Goal: Find specific page/section: Find specific page/section

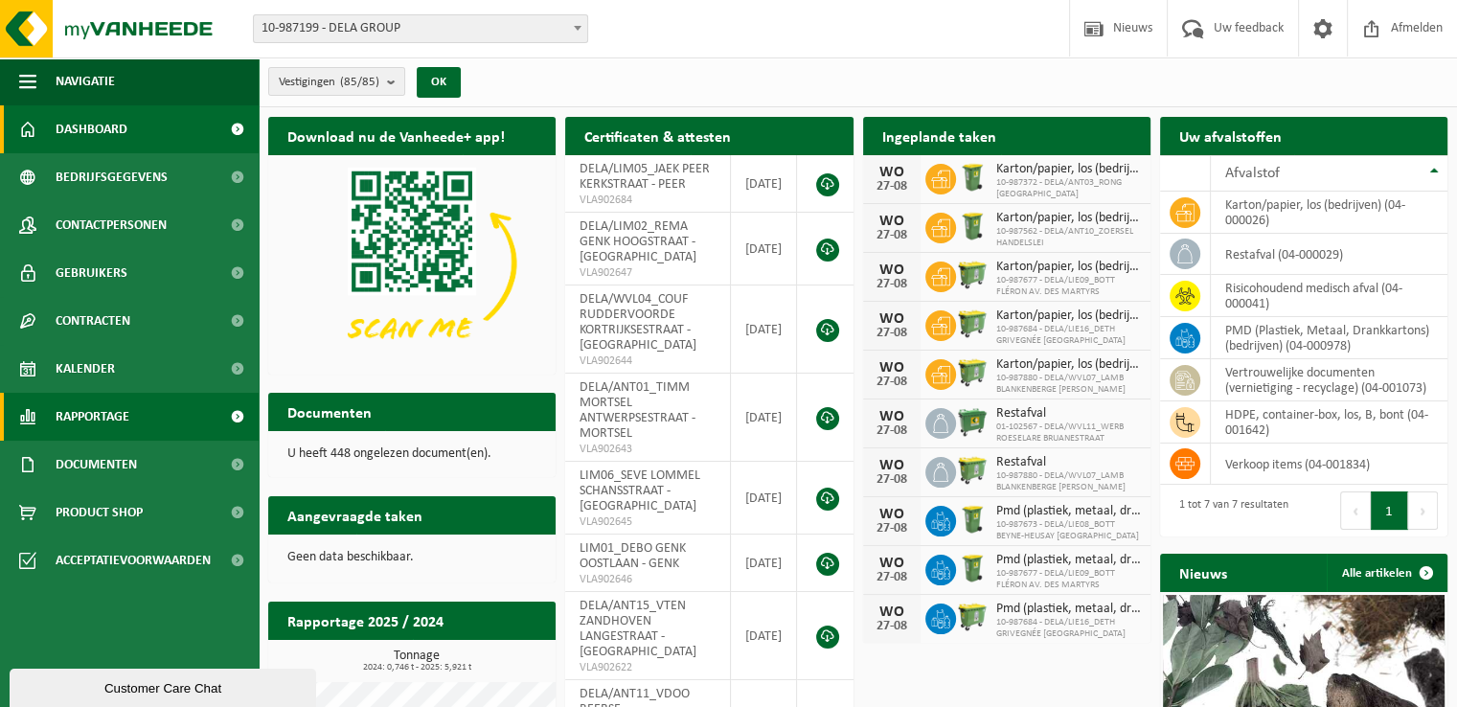
click at [140, 418] on link "Rapportage" at bounding box center [129, 417] width 259 height 48
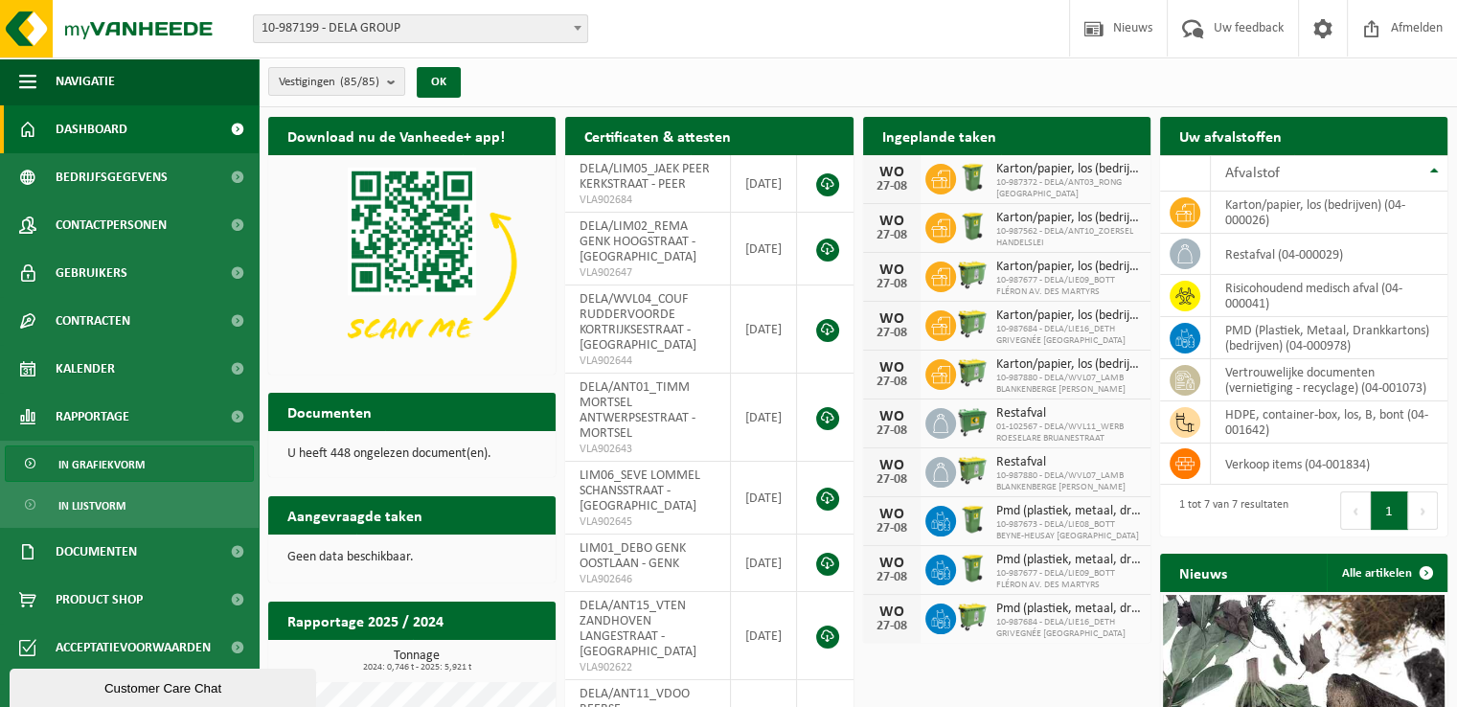
click at [123, 467] on span "In grafiekvorm" at bounding box center [101, 464] width 86 height 36
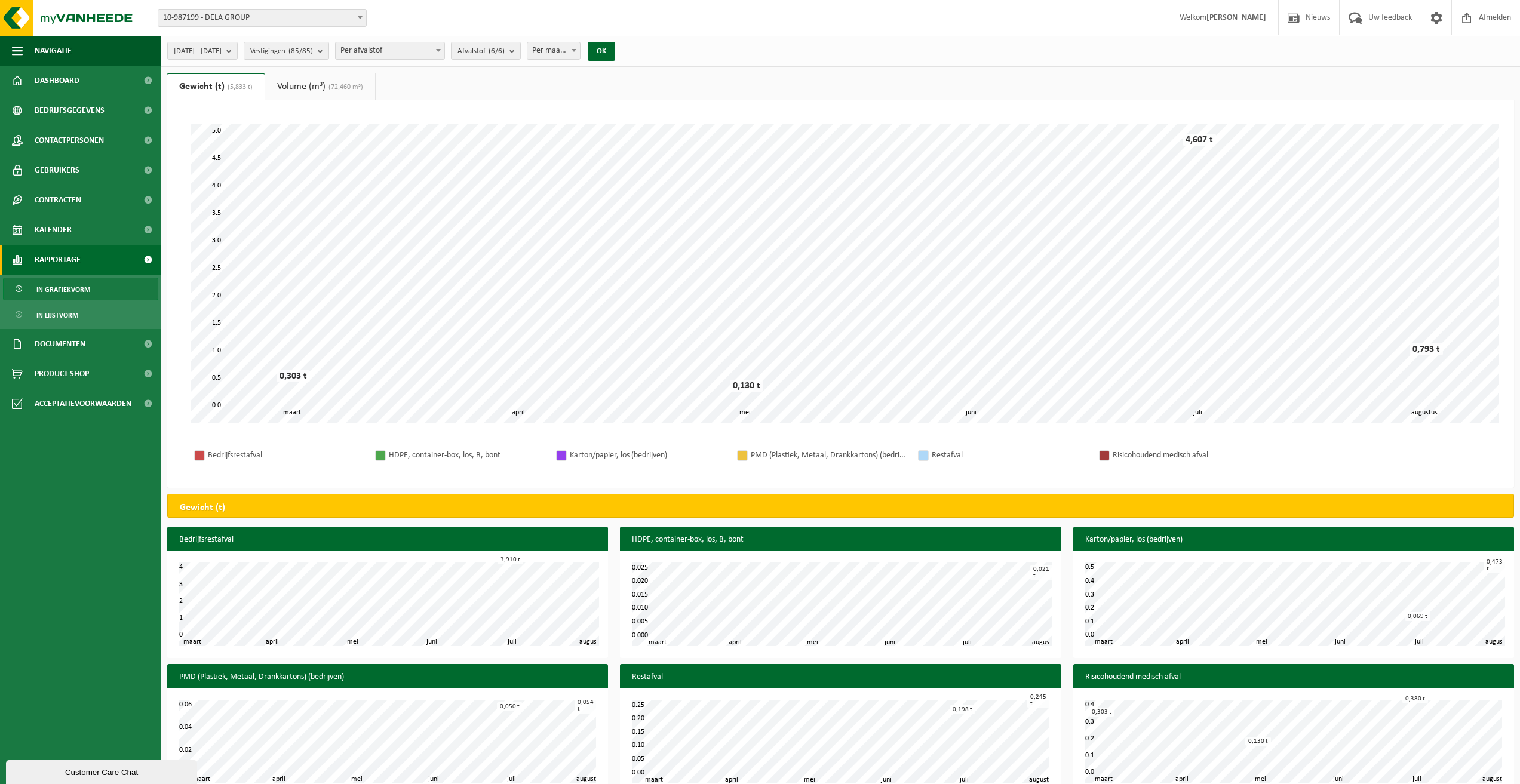
click at [296, 92] on link "Volume (m³) (72,460 m³)" at bounding box center [320, 87] width 110 height 27
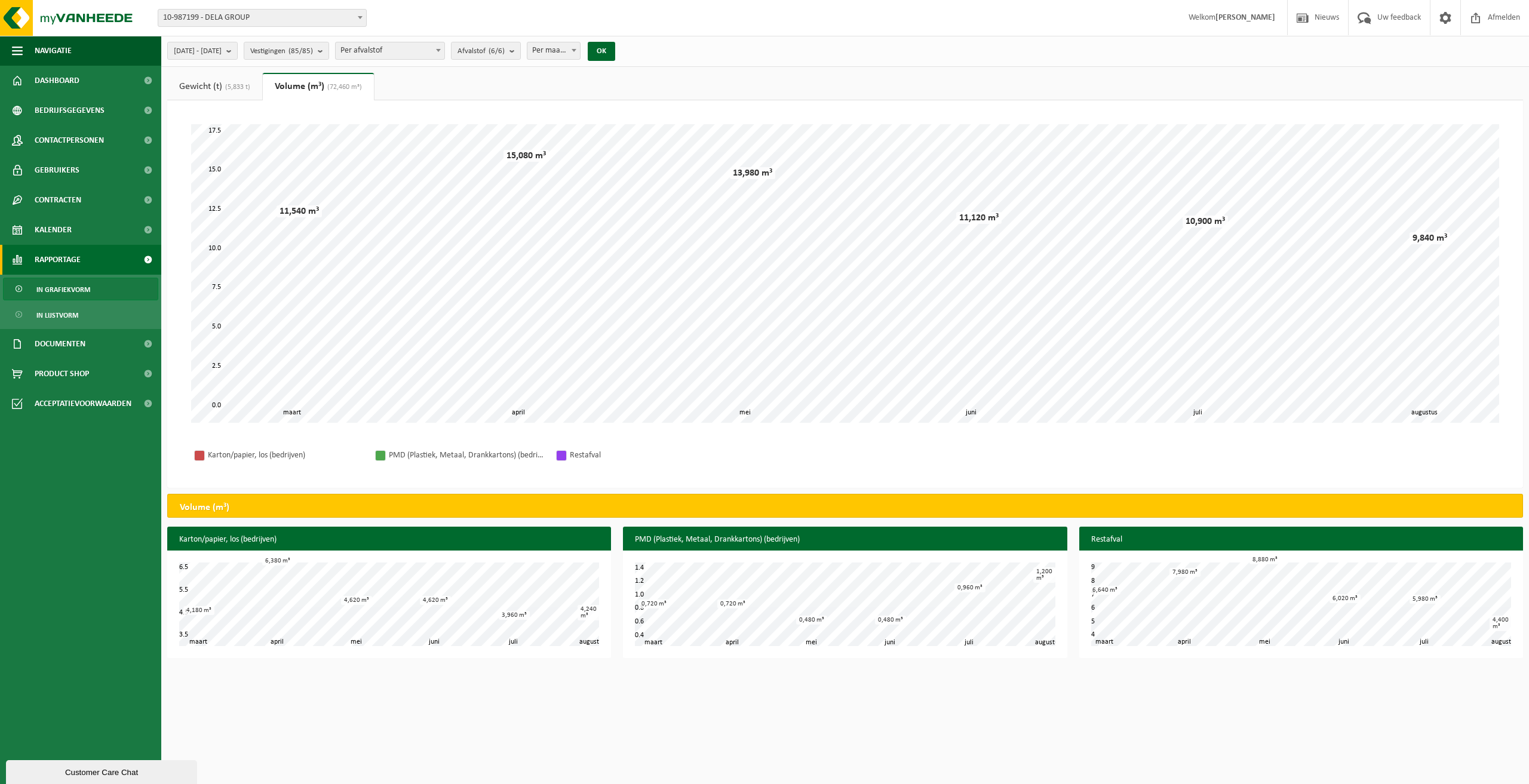
click at [249, 85] on span "(5,833 t)" at bounding box center [236, 87] width 28 height 7
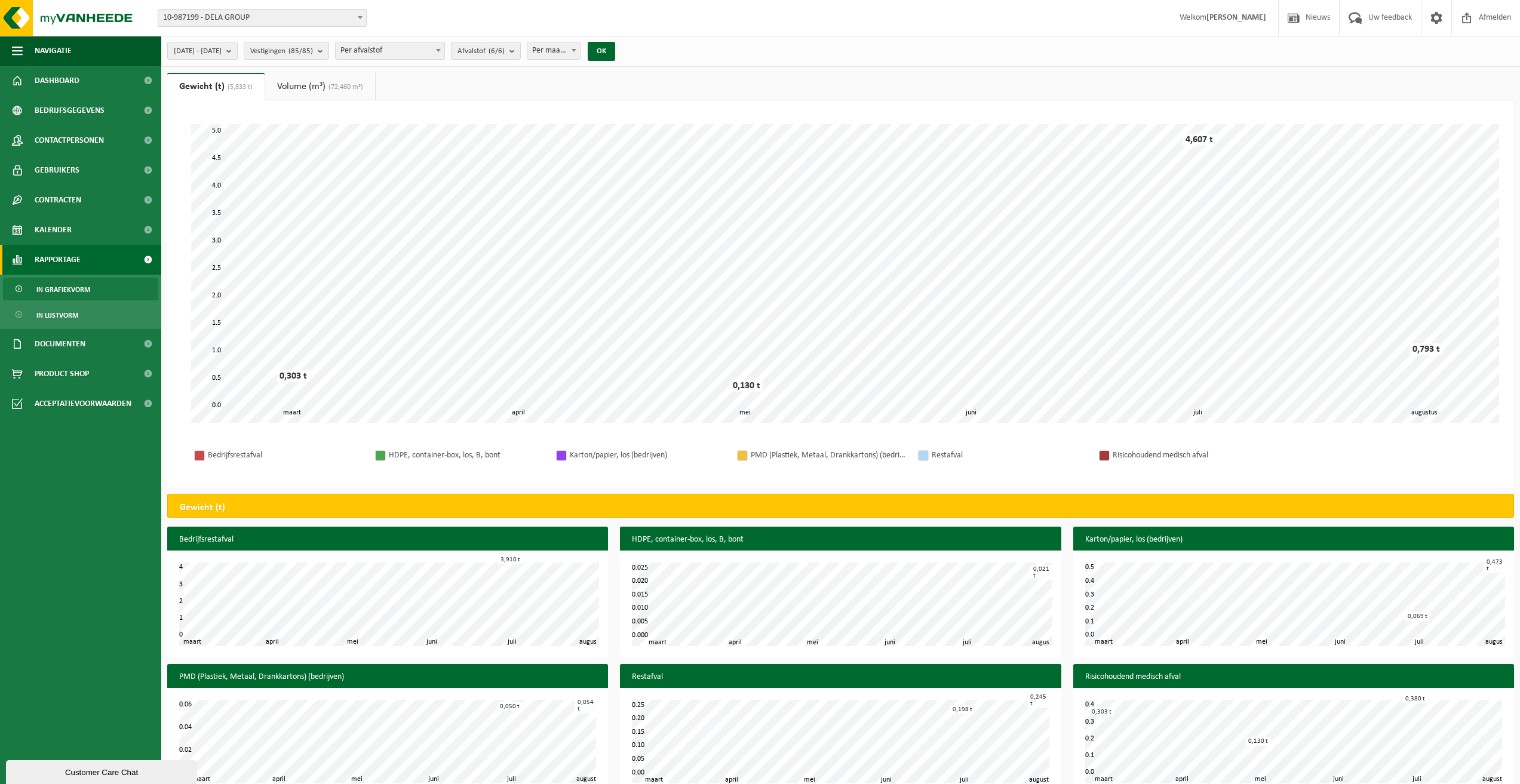
scroll to position [22, 0]
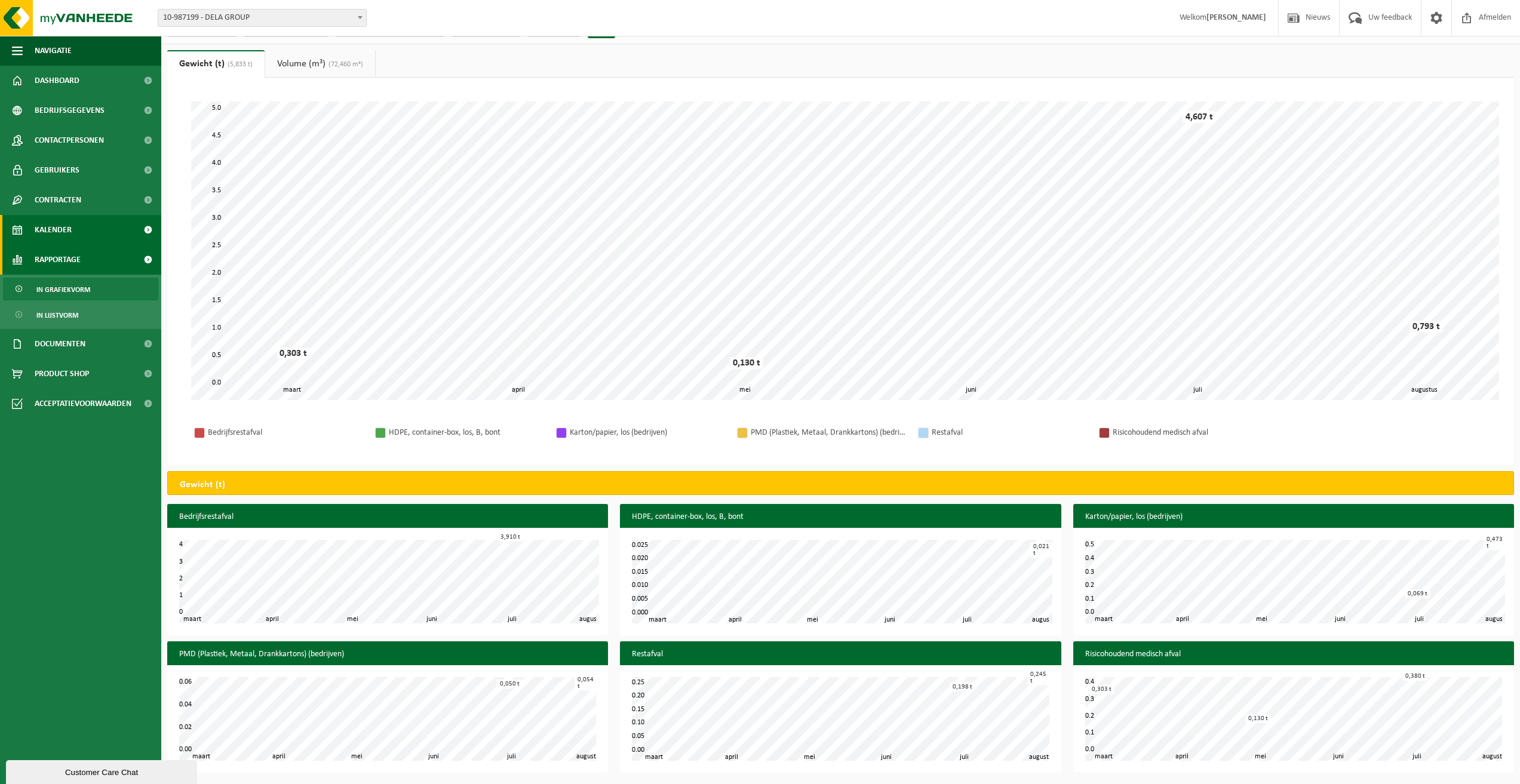
click at [94, 230] on link "Kalender" at bounding box center [80, 230] width 161 height 30
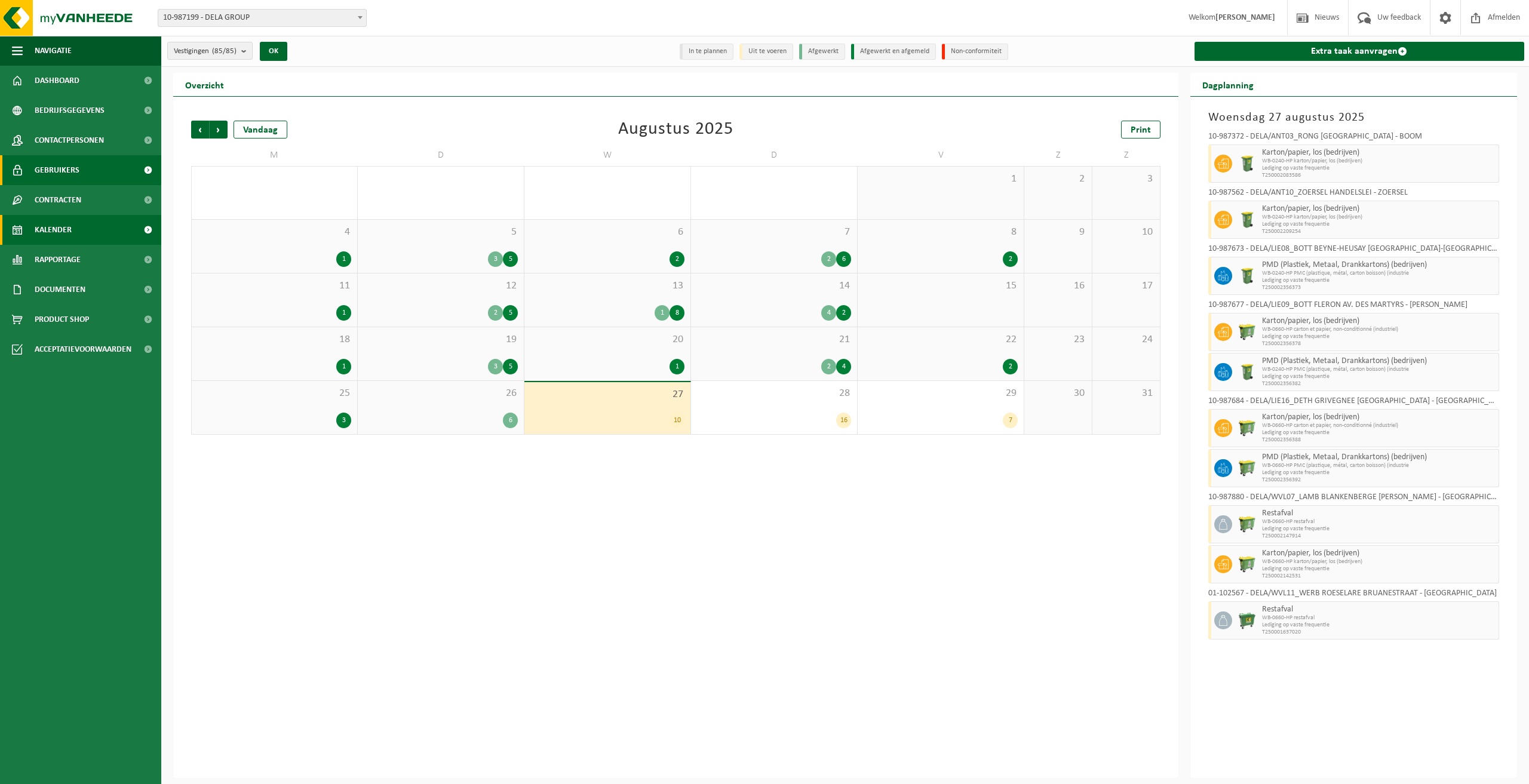
click at [79, 168] on link "Gebruikers" at bounding box center [80, 170] width 162 height 30
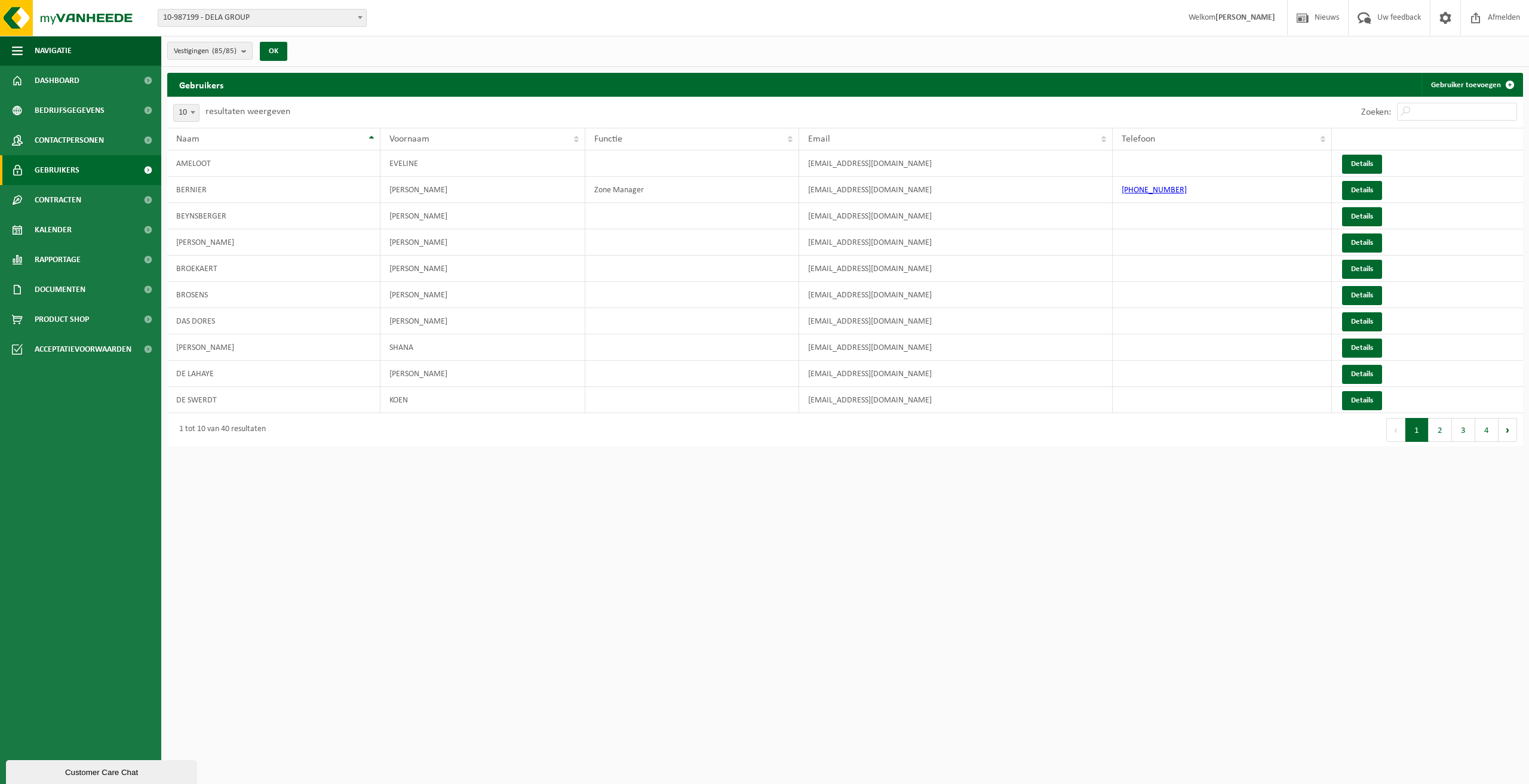
click at [1445, 434] on button "2" at bounding box center [1440, 429] width 23 height 24
click at [1417, 427] on button "1" at bounding box center [1417, 420] width 23 height 24
click at [1441, 432] on button "2" at bounding box center [1440, 429] width 23 height 24
click at [1454, 422] on button "3" at bounding box center [1463, 420] width 23 height 24
click at [1477, 428] on button "4" at bounding box center [1487, 429] width 23 height 24
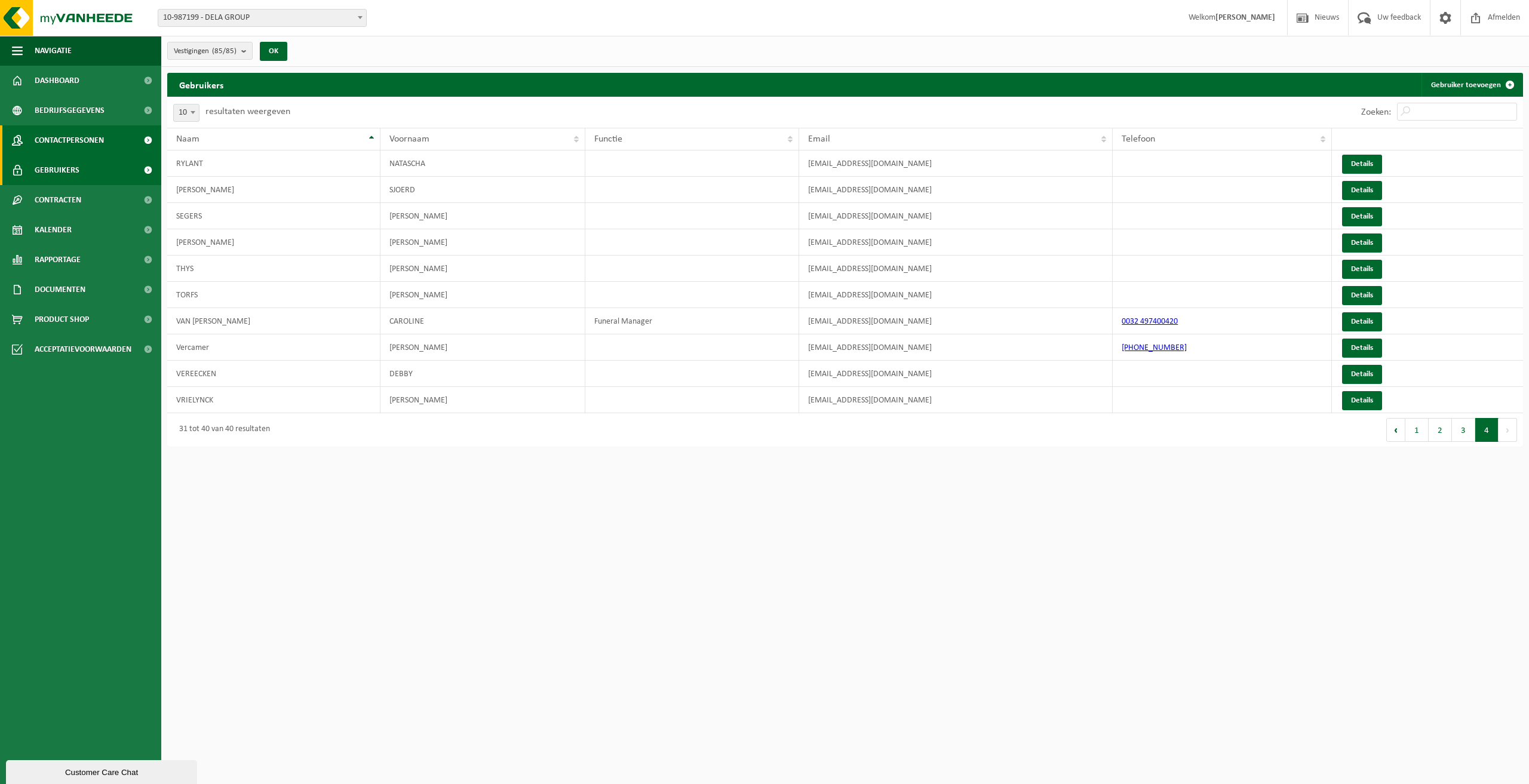
click at [102, 145] on span "Contactpersonen" at bounding box center [69, 140] width 69 height 30
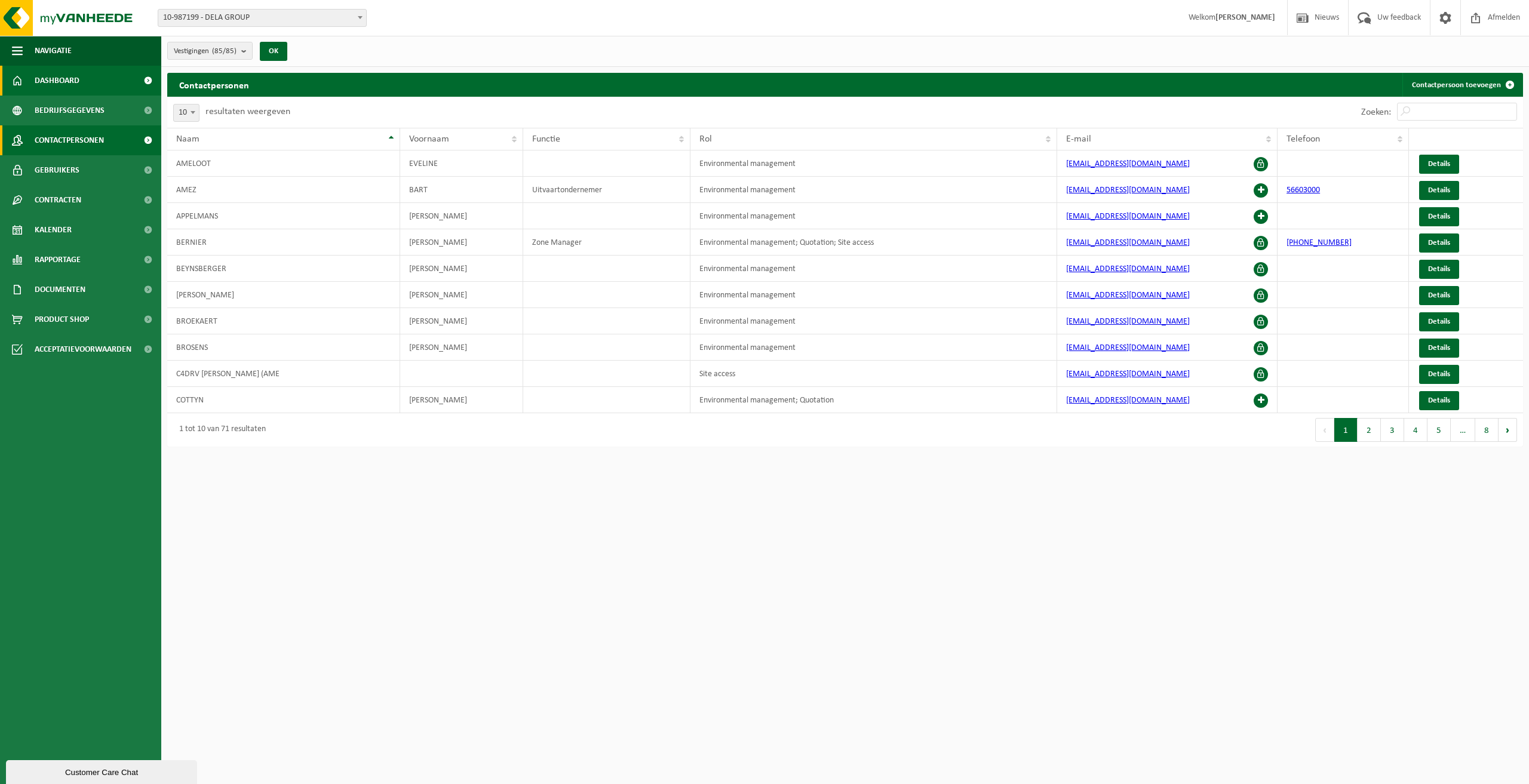
click at [75, 88] on span "Dashboard" at bounding box center [57, 80] width 45 height 30
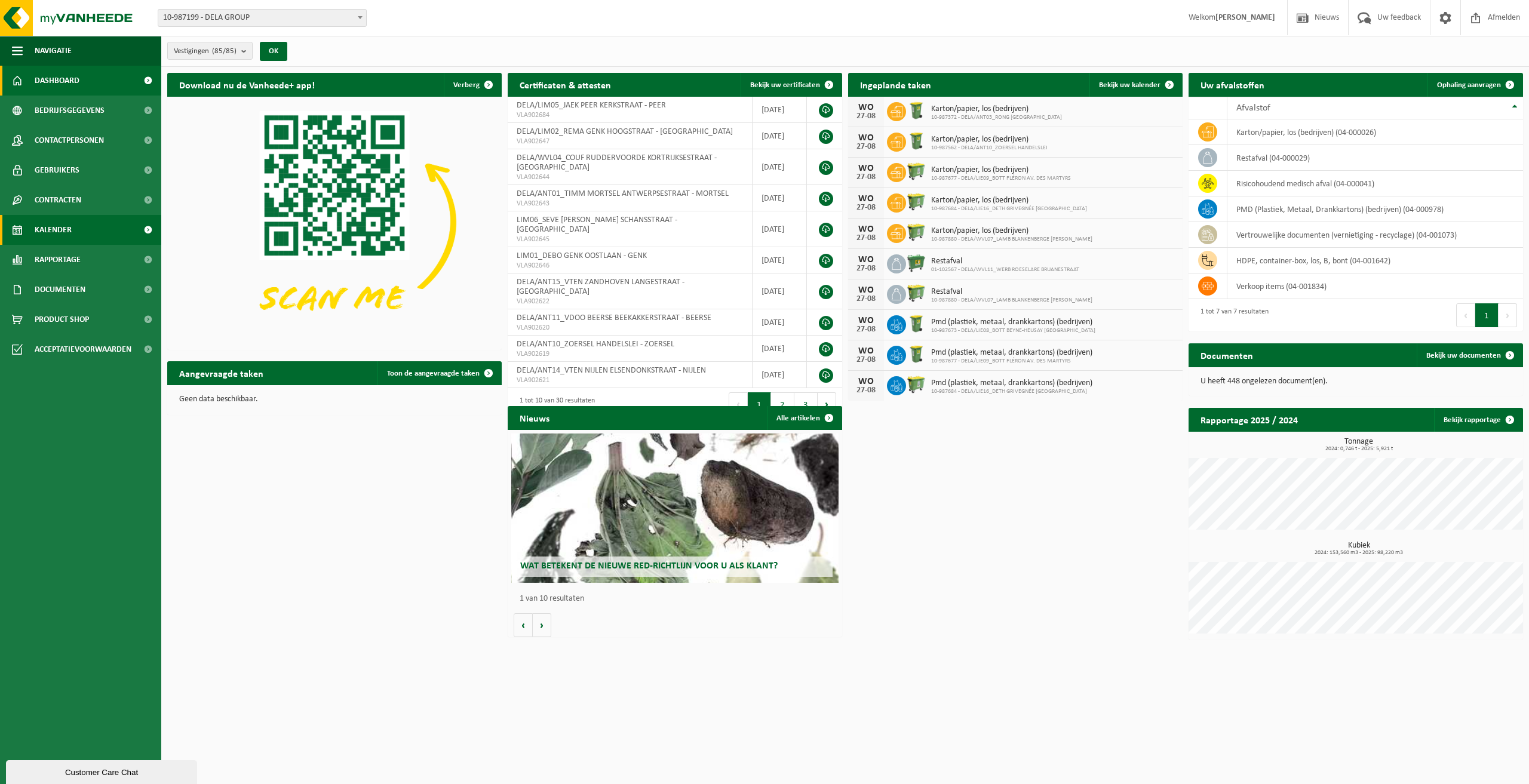
click at [105, 241] on link "Kalender" at bounding box center [80, 230] width 162 height 30
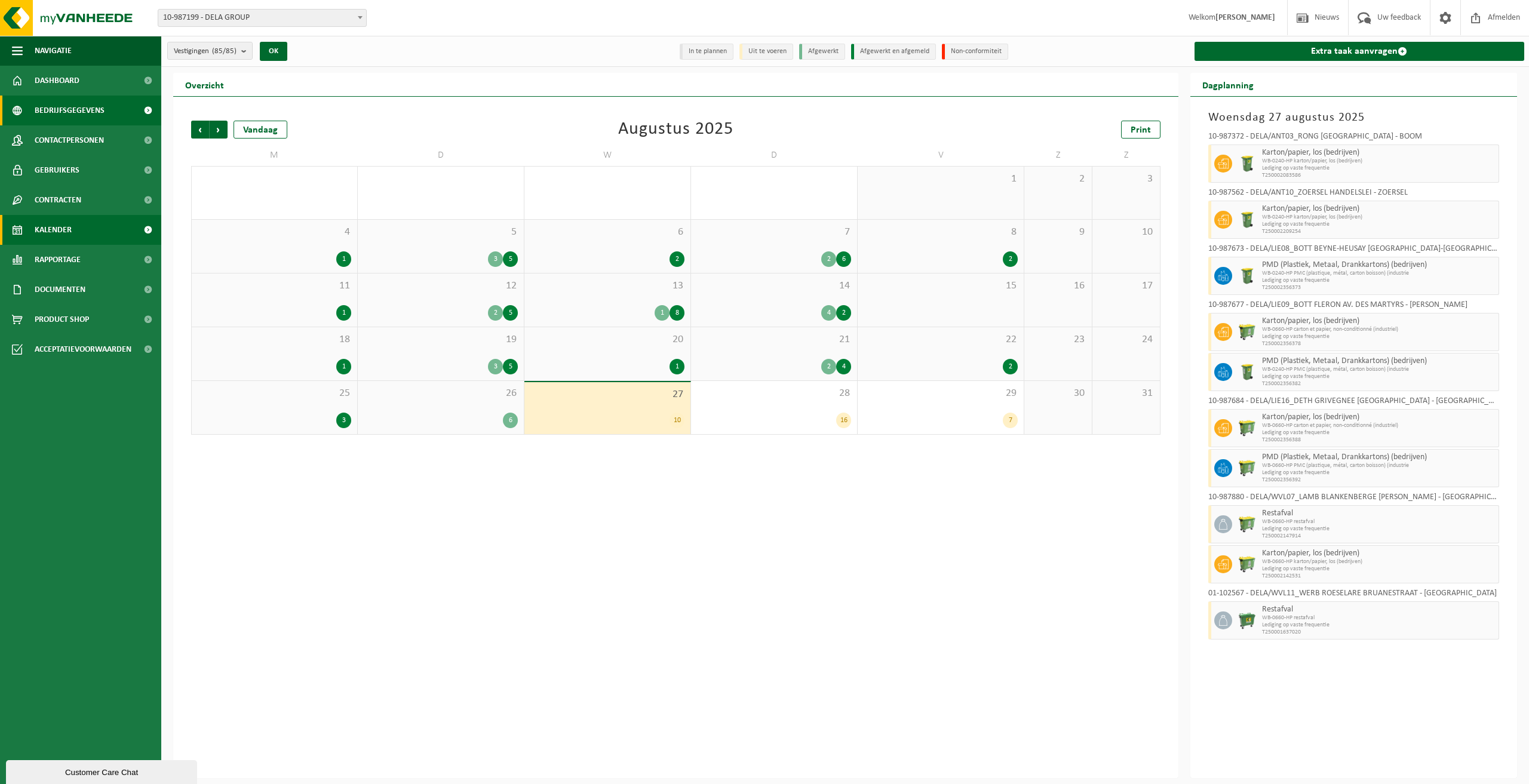
click at [66, 115] on span "Bedrijfsgegevens" at bounding box center [70, 110] width 70 height 30
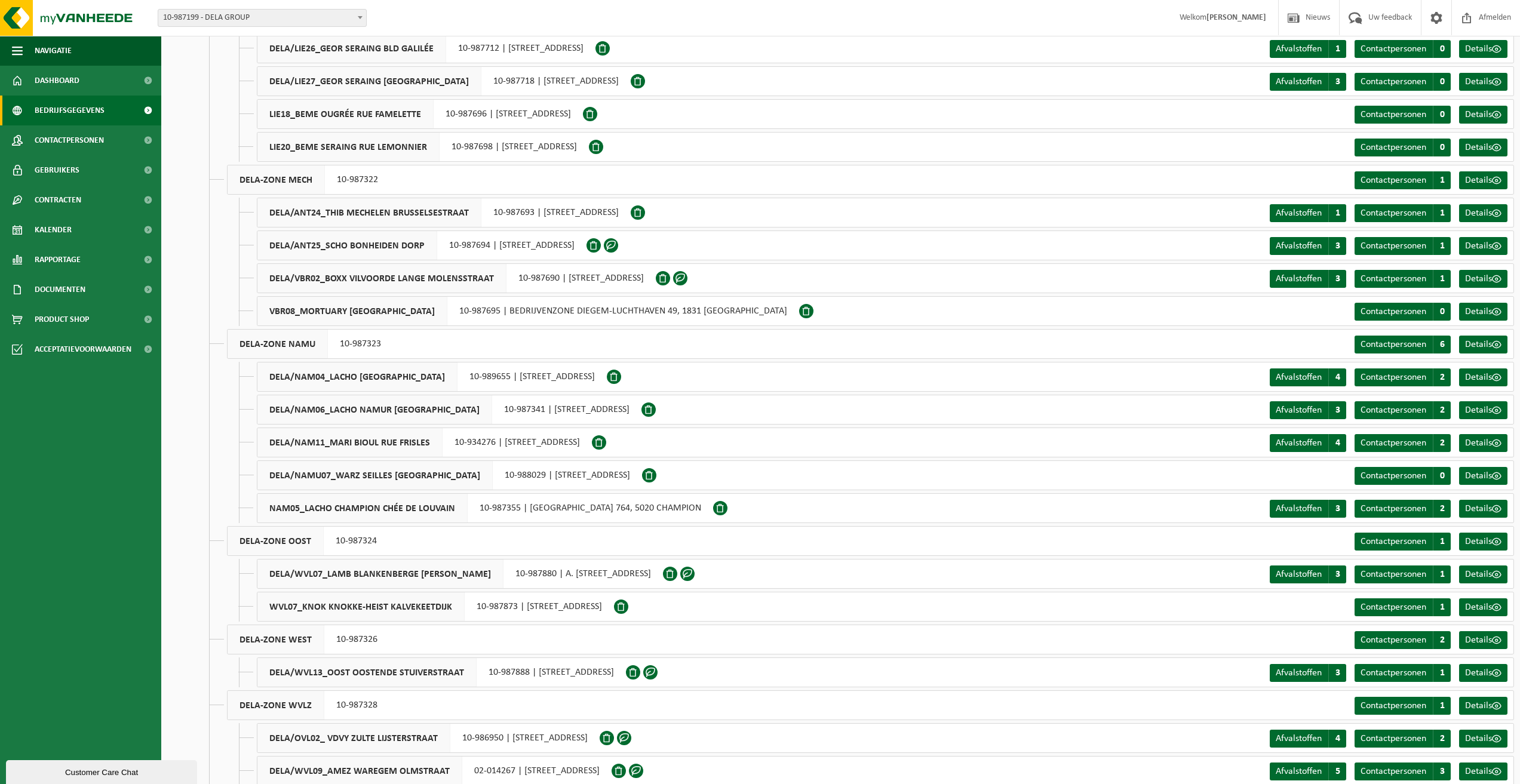
scroll to position [1861, 0]
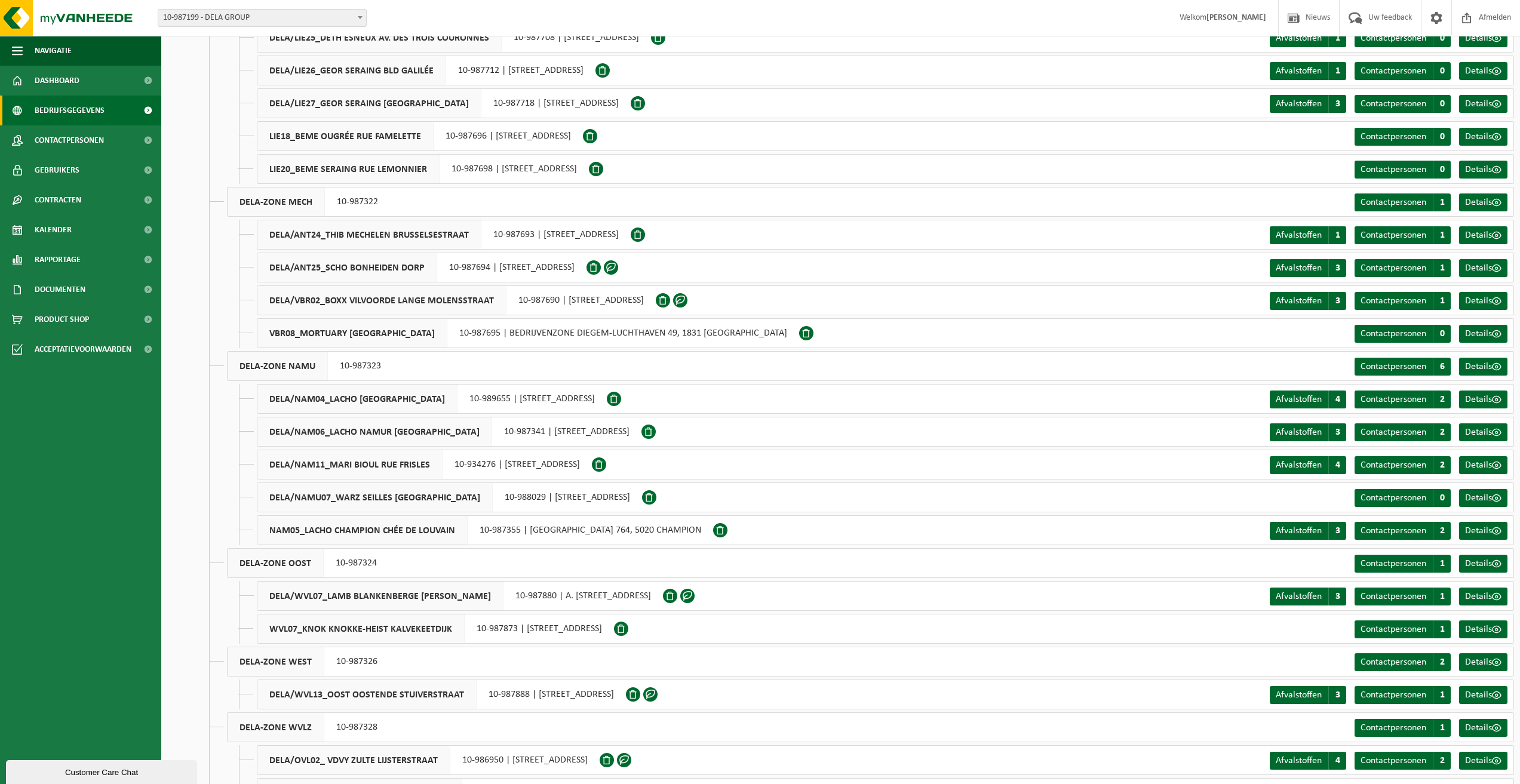
click at [307, 299] on span "DELA/VBR02_BOXX VILVOORDE LANGE MOLENSSTRAAT" at bounding box center [382, 300] width 249 height 29
click at [1492, 299] on span at bounding box center [1496, 300] width 9 height 9
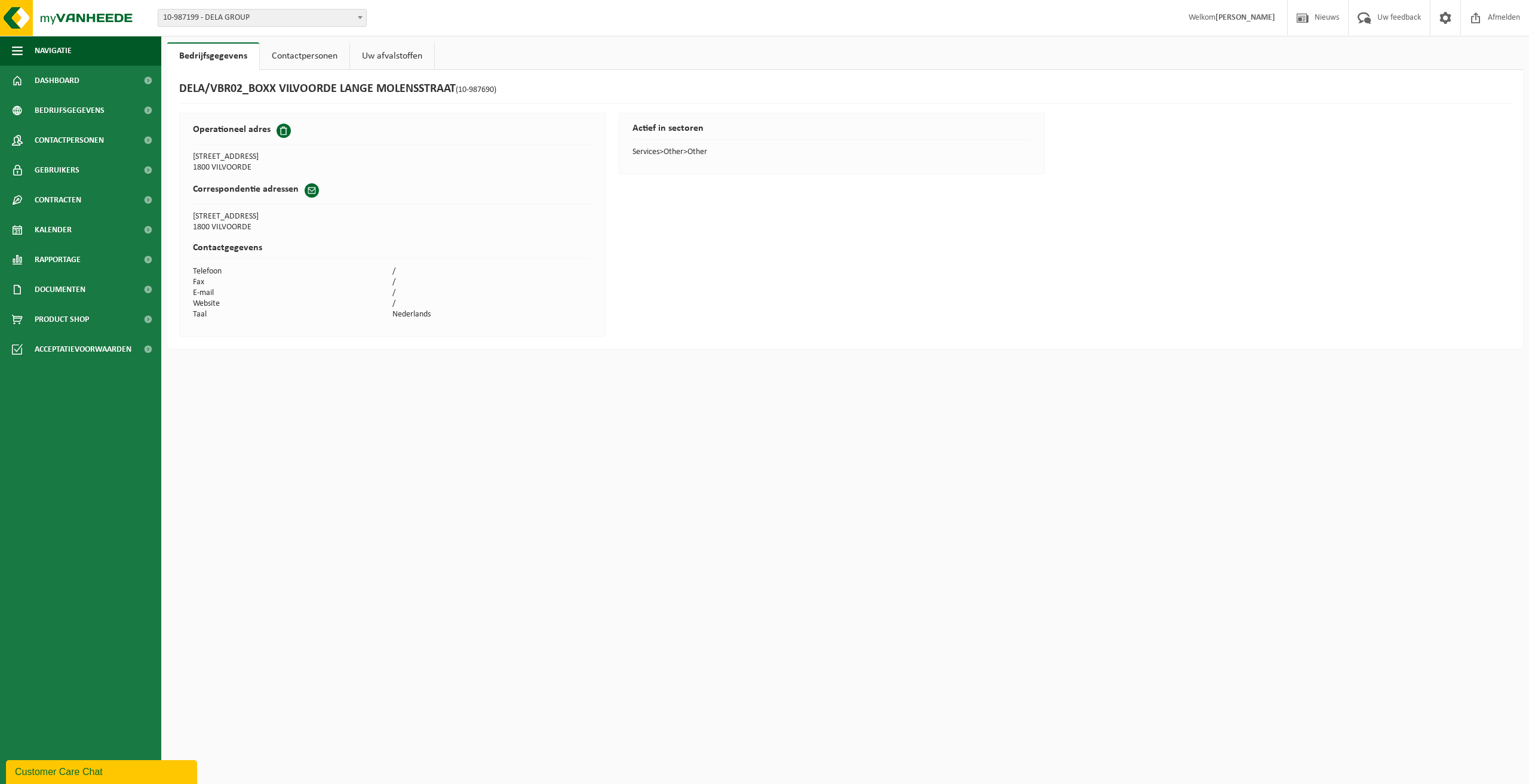
click at [433, 60] on link "Uw afvalstoffen" at bounding box center [392, 56] width 84 height 27
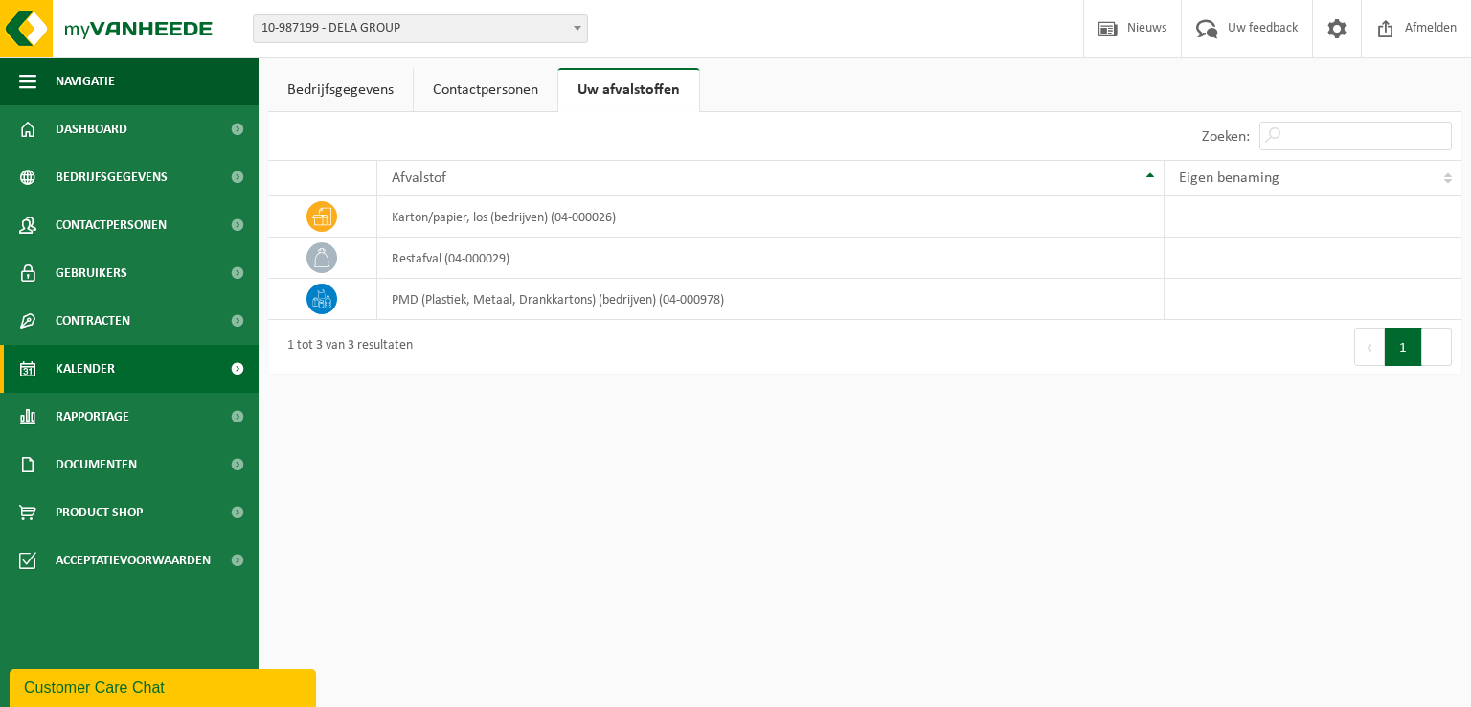
click at [130, 377] on link "Kalender" at bounding box center [129, 369] width 259 height 48
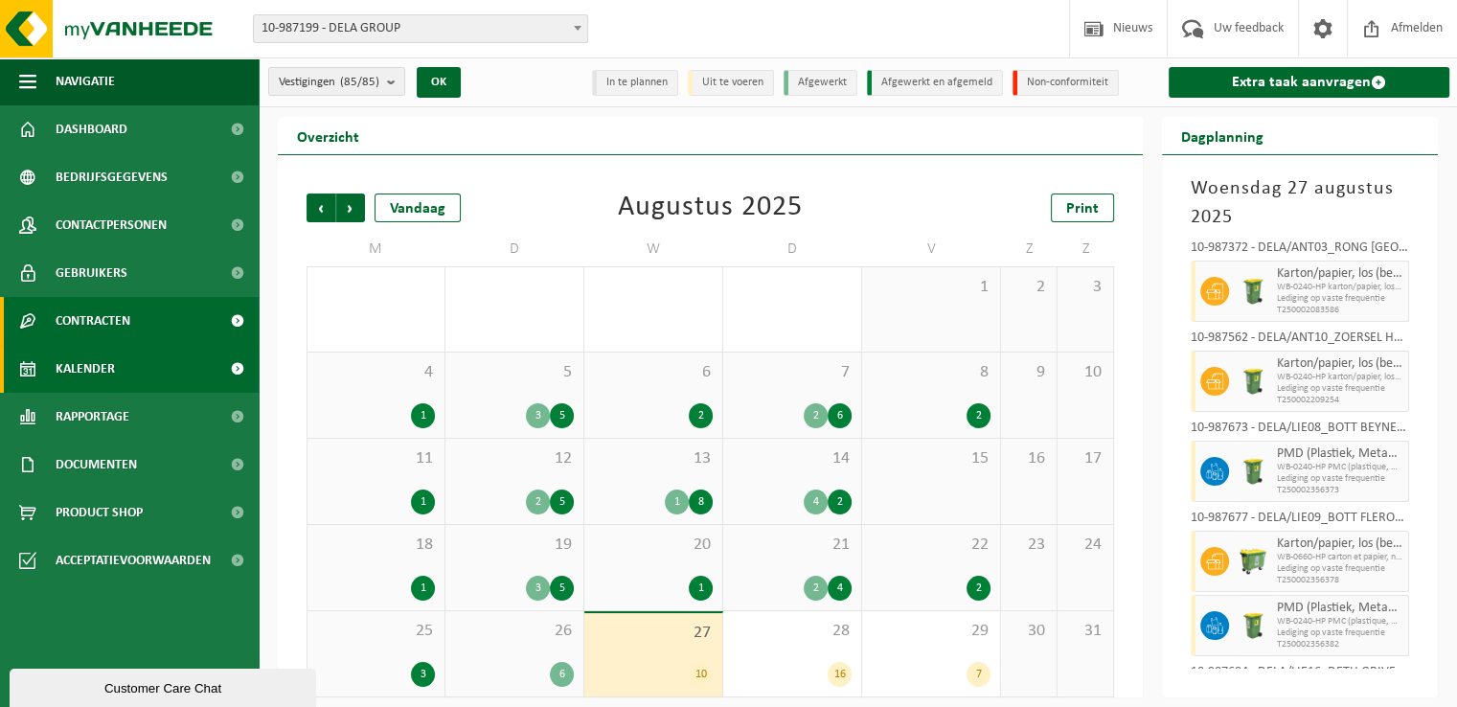
click at [132, 319] on link "Contracten" at bounding box center [129, 321] width 259 height 48
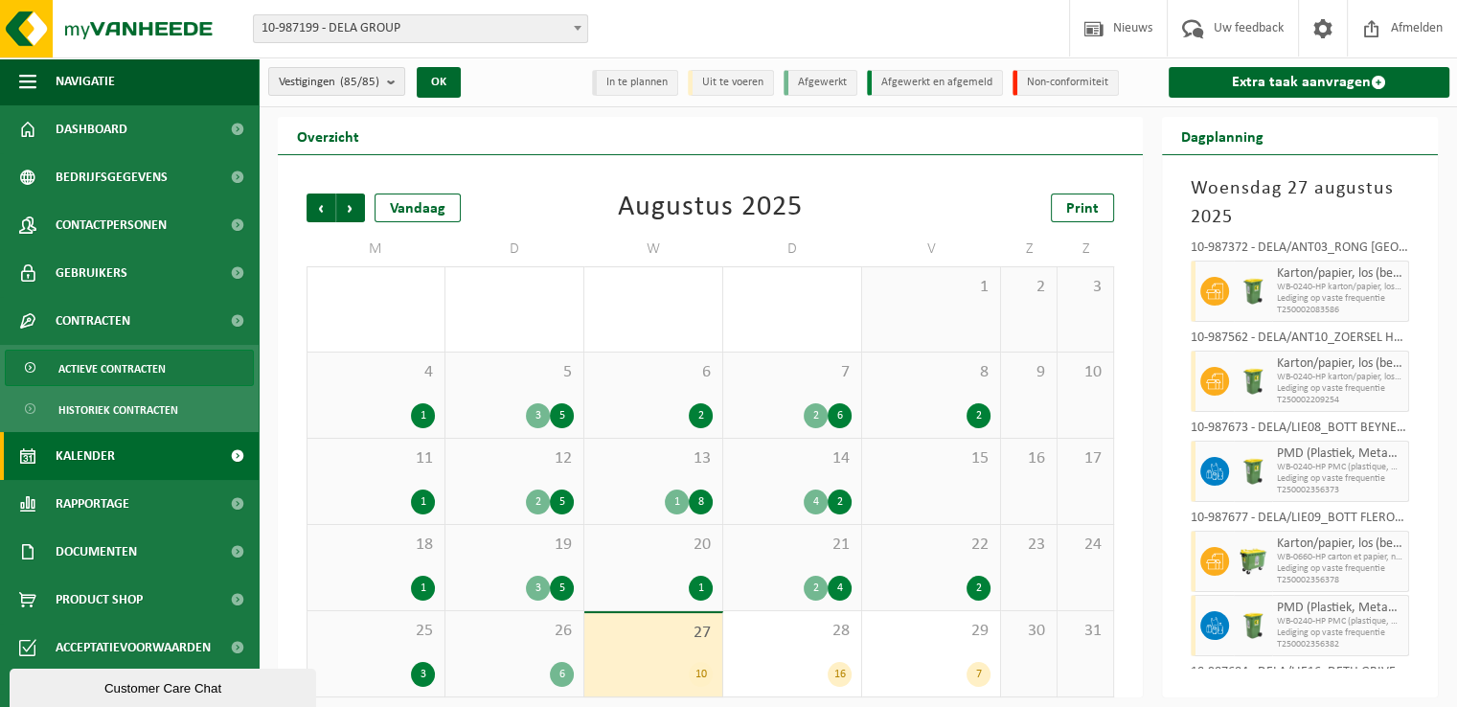
click at [148, 373] on span "Actieve contracten" at bounding box center [111, 369] width 107 height 36
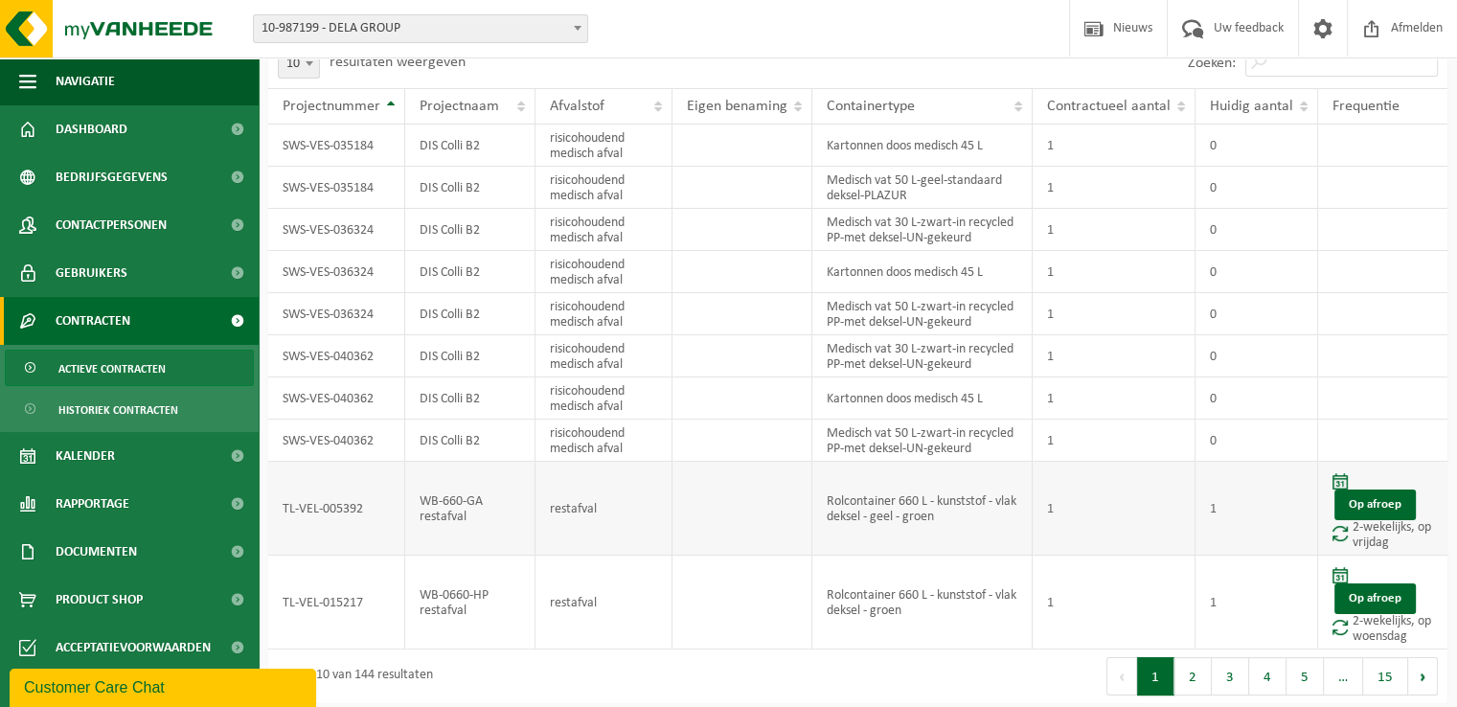
scroll to position [120, 0]
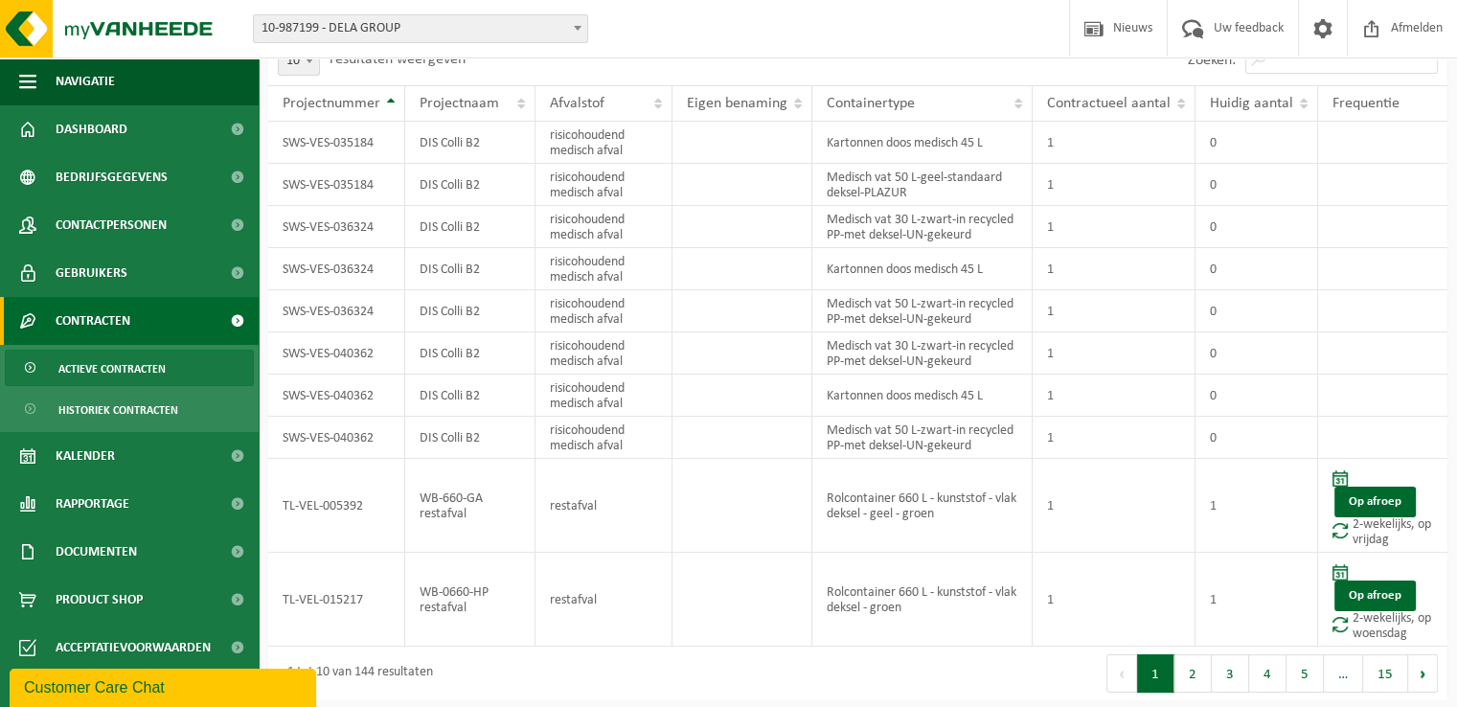
click at [465, 668] on div "1 tot 10 van 144 resultaten" at bounding box center [563, 674] width 590 height 54
click at [416, 668] on div "1 tot 10 van 144 resultaten" at bounding box center [355, 673] width 155 height 34
click at [417, 668] on div "1 tot 10 van 144 resultaten" at bounding box center [355, 673] width 155 height 34
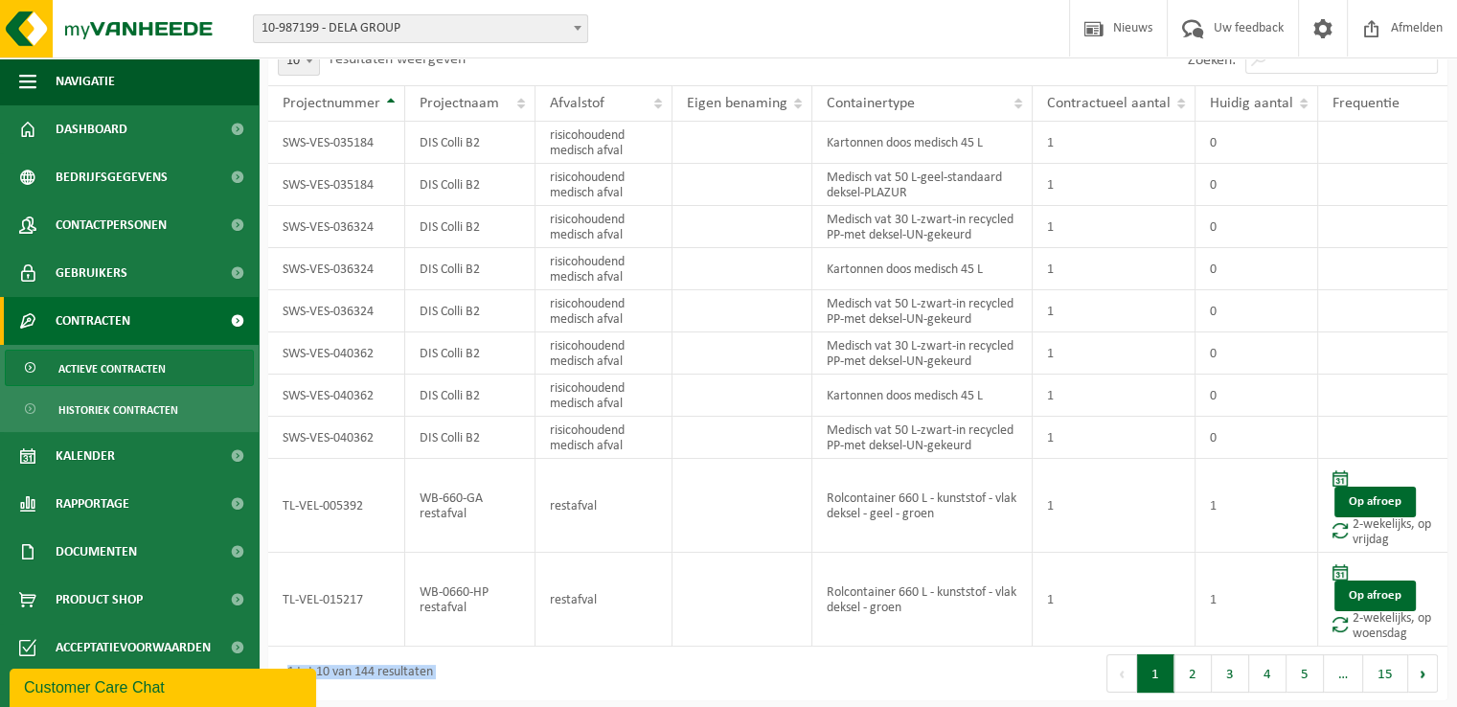
click at [417, 668] on div "1 tot 10 van 144 resultaten" at bounding box center [355, 673] width 155 height 34
click at [415, 668] on div "1 tot 10 van 144 resultaten" at bounding box center [355, 673] width 155 height 34
click at [1207, 672] on button "2" at bounding box center [1192, 673] width 37 height 38
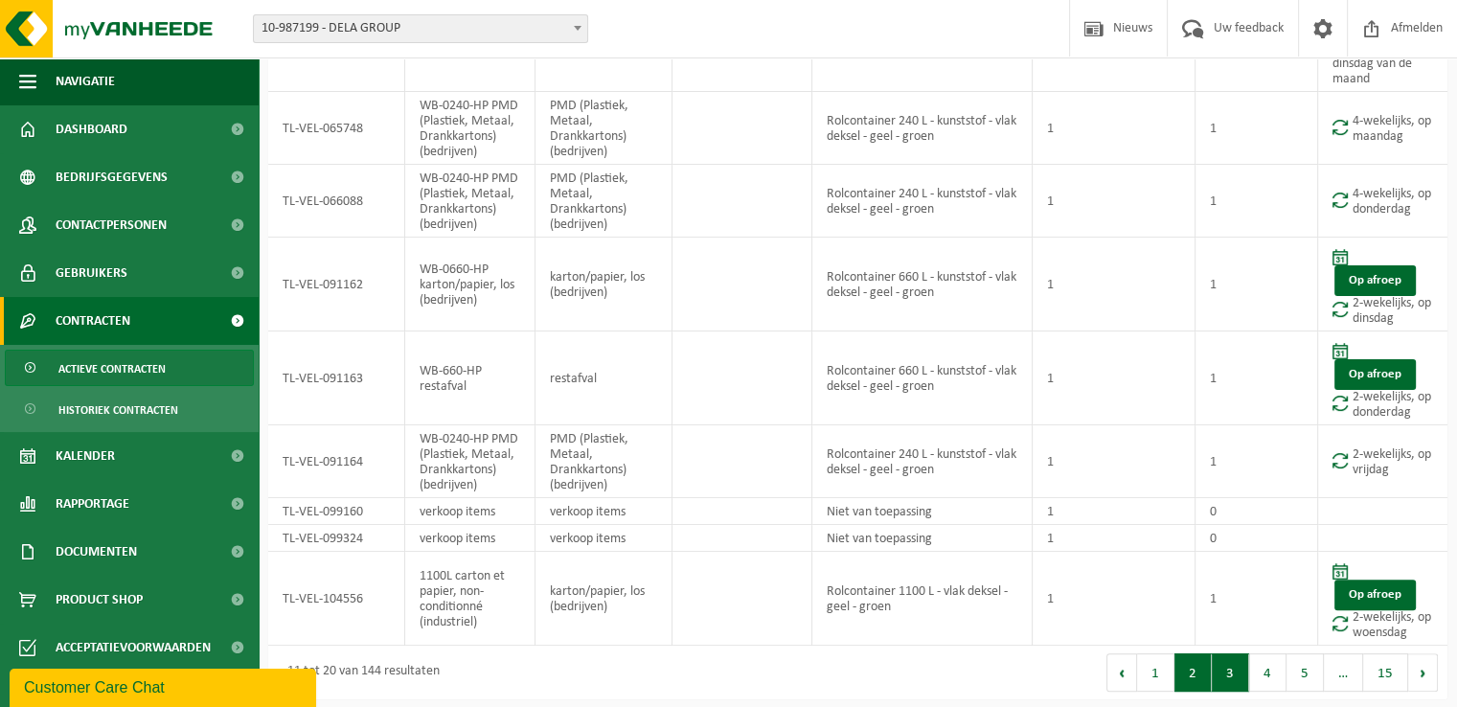
click at [1248, 662] on button "3" at bounding box center [1230, 672] width 37 height 38
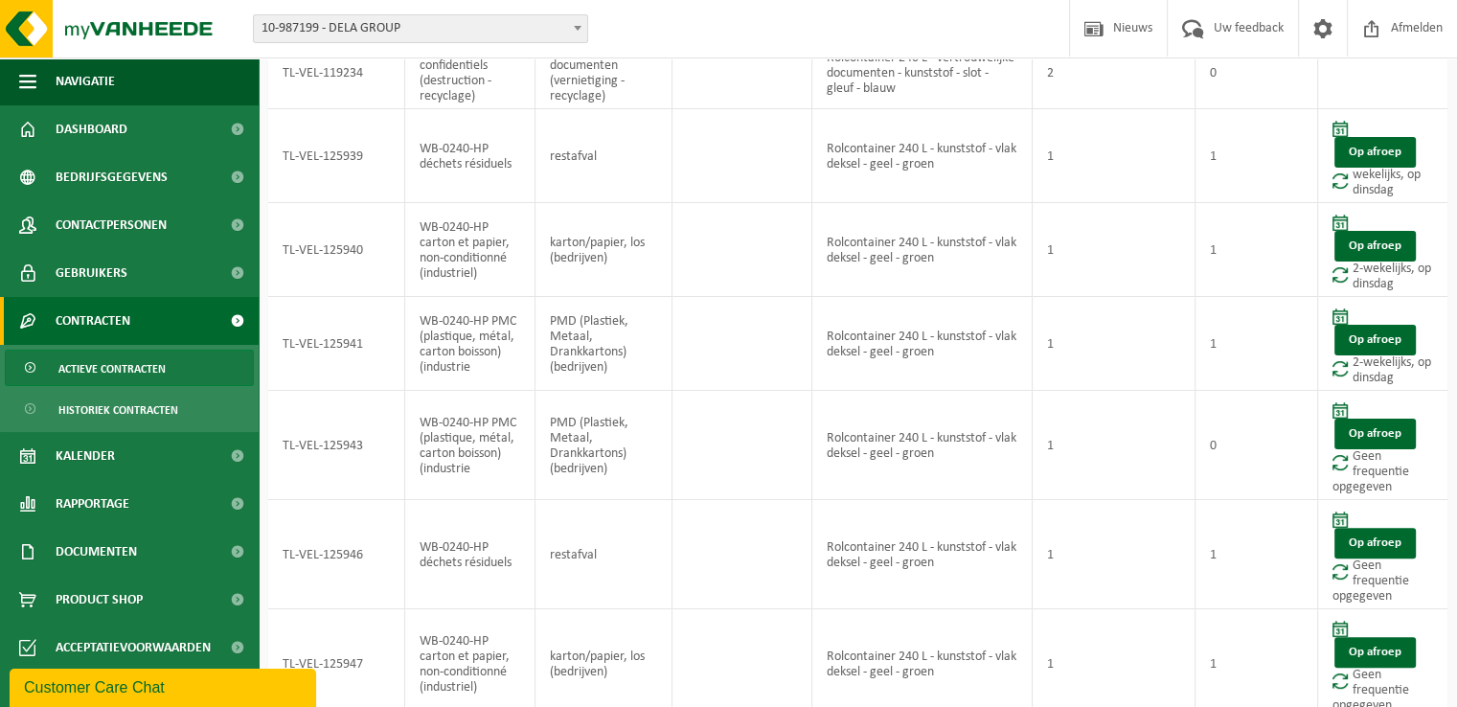
scroll to position [452, 0]
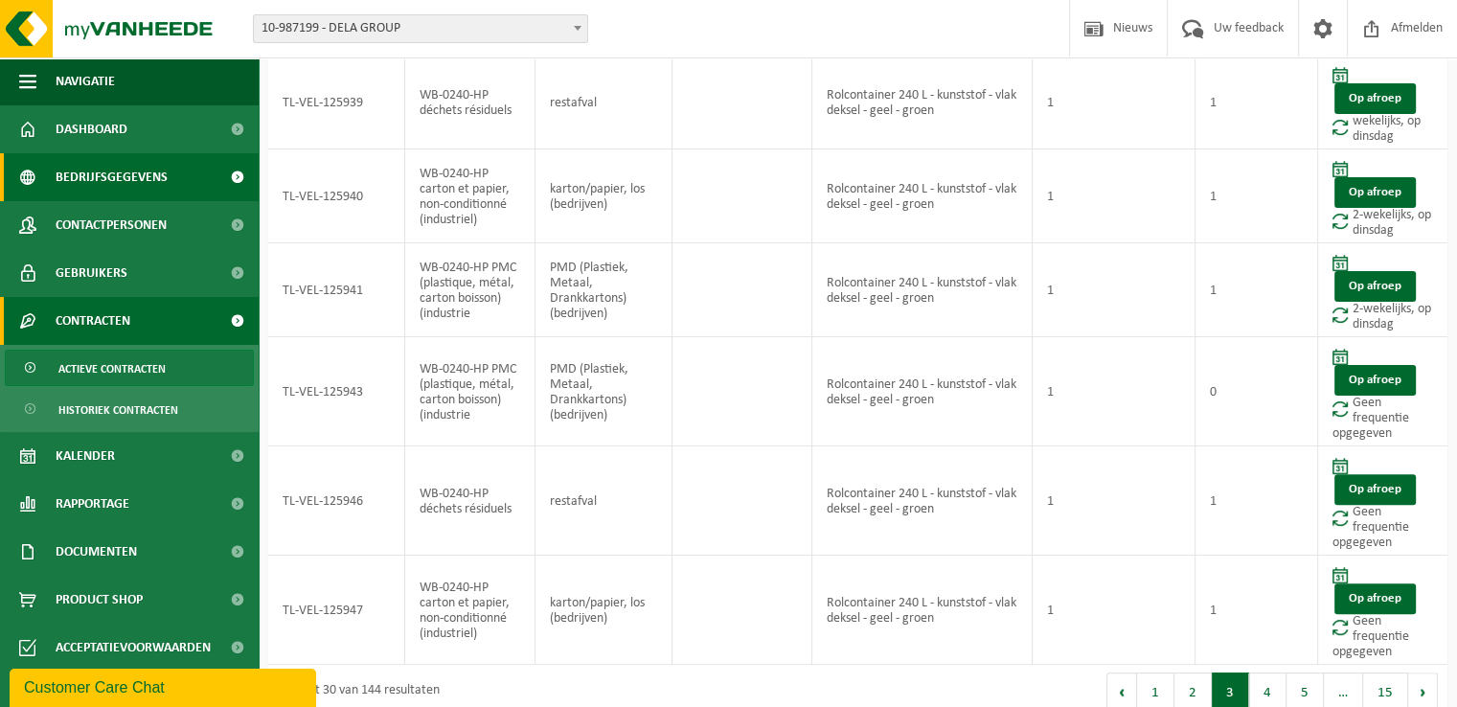
click at [127, 184] on span "Bedrijfsgegevens" at bounding box center [112, 177] width 112 height 48
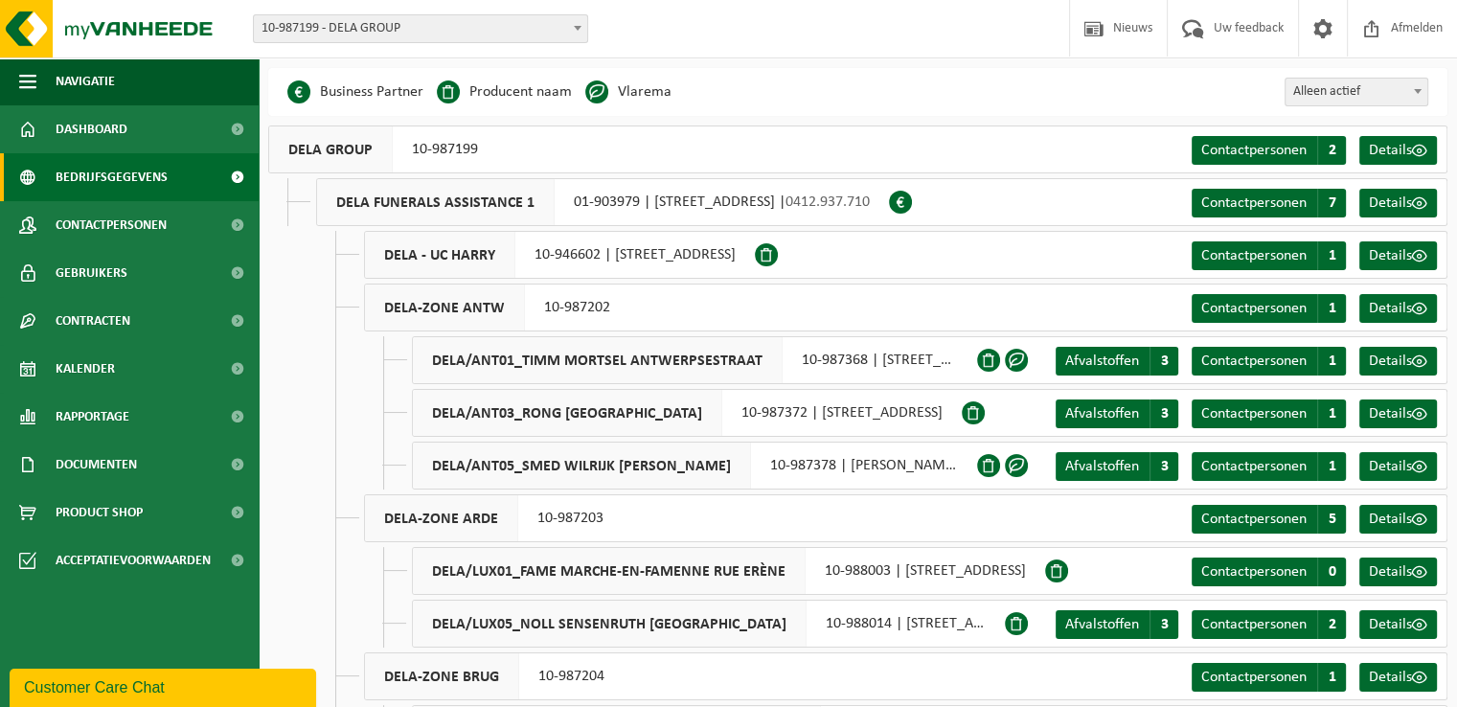
click at [372, 29] on span "10-987199 - DELA GROUP" at bounding box center [420, 28] width 333 height 27
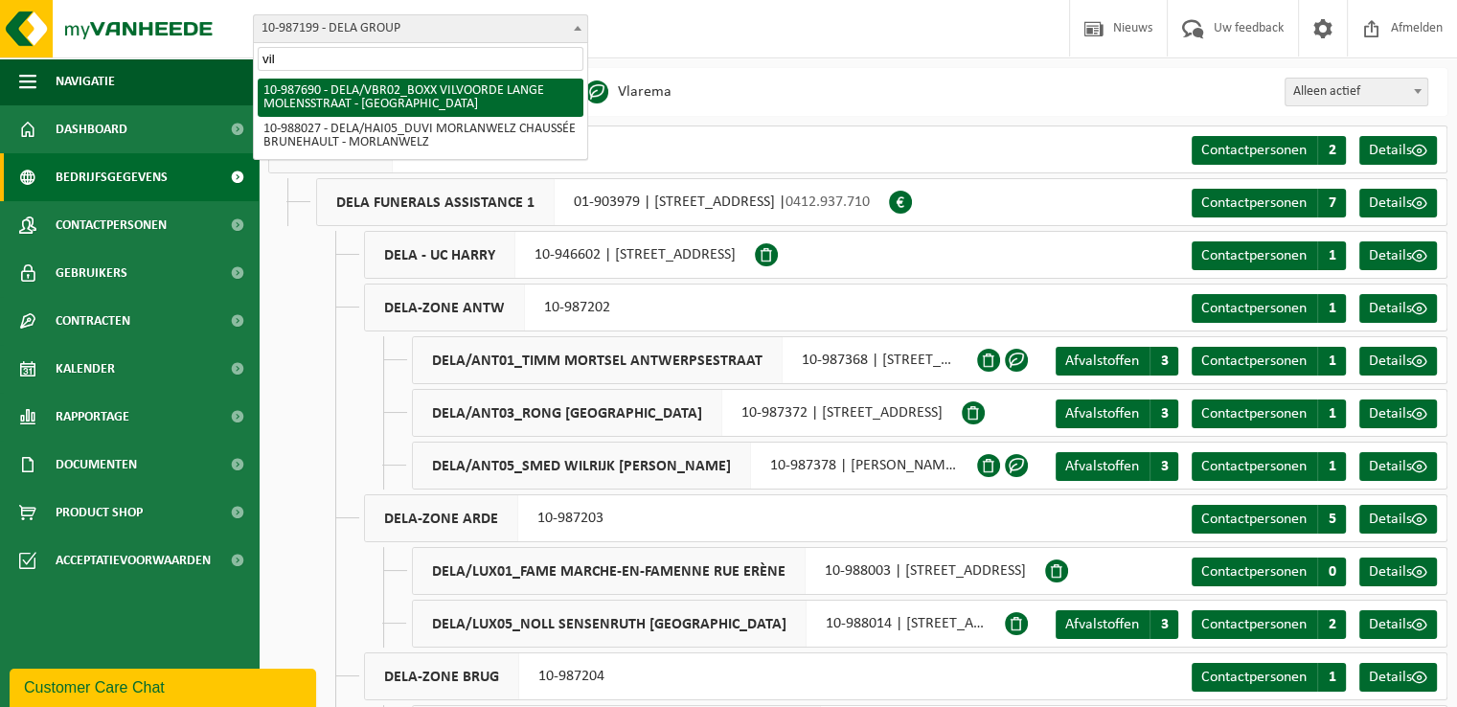
type input "vilv"
select select "167328"
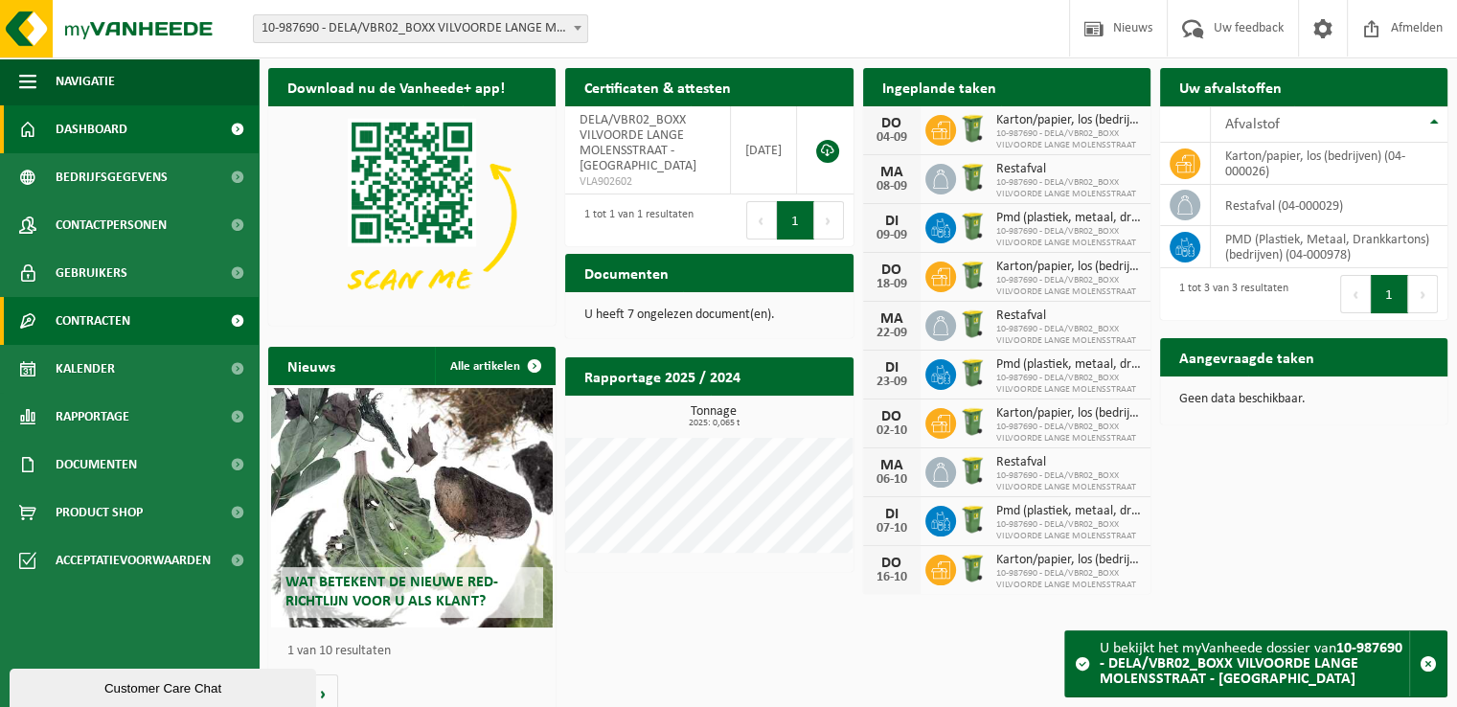
click at [145, 342] on link "Contracten" at bounding box center [129, 321] width 259 height 48
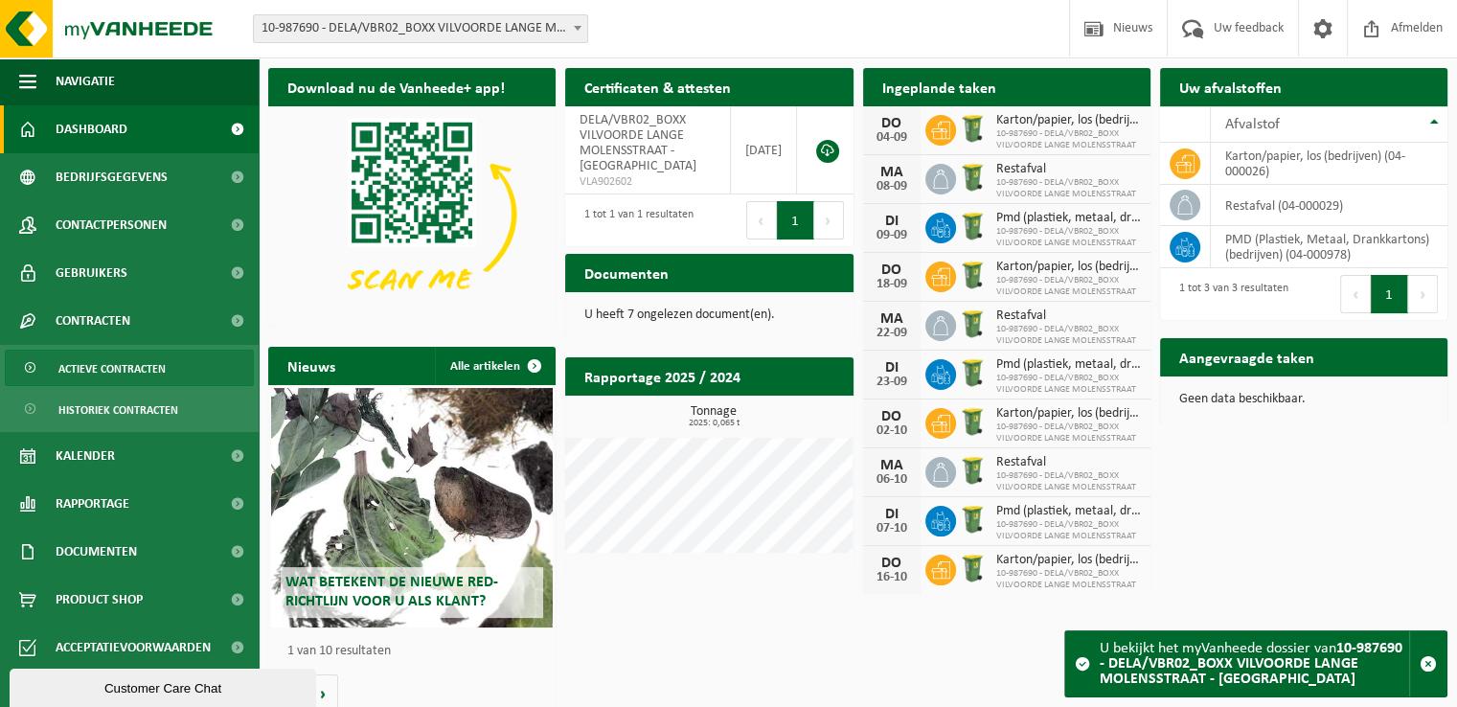
click at [155, 364] on span "Actieve contracten" at bounding box center [111, 369] width 107 height 36
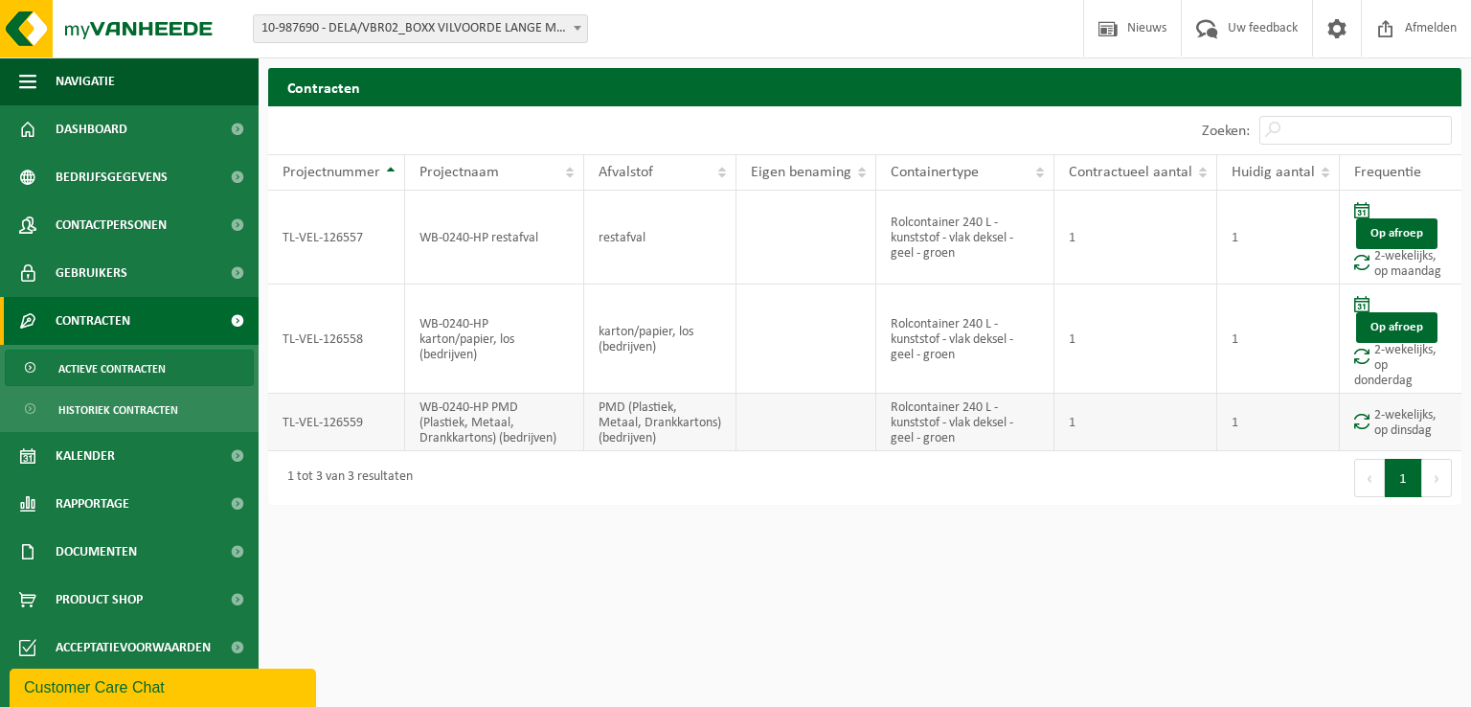
click at [1411, 426] on td "2-wekelijks, op dinsdag" at bounding box center [1401, 422] width 122 height 57
click at [1390, 425] on td "2-wekelijks, op dinsdag" at bounding box center [1401, 422] width 122 height 57
drag, startPoint x: 1390, startPoint y: 425, endPoint x: 1410, endPoint y: 426, distance: 20.1
click at [1391, 426] on td "2-wekelijks, op dinsdag" at bounding box center [1401, 422] width 122 height 57
click at [1413, 426] on td "2-wekelijks, op dinsdag" at bounding box center [1401, 422] width 122 height 57
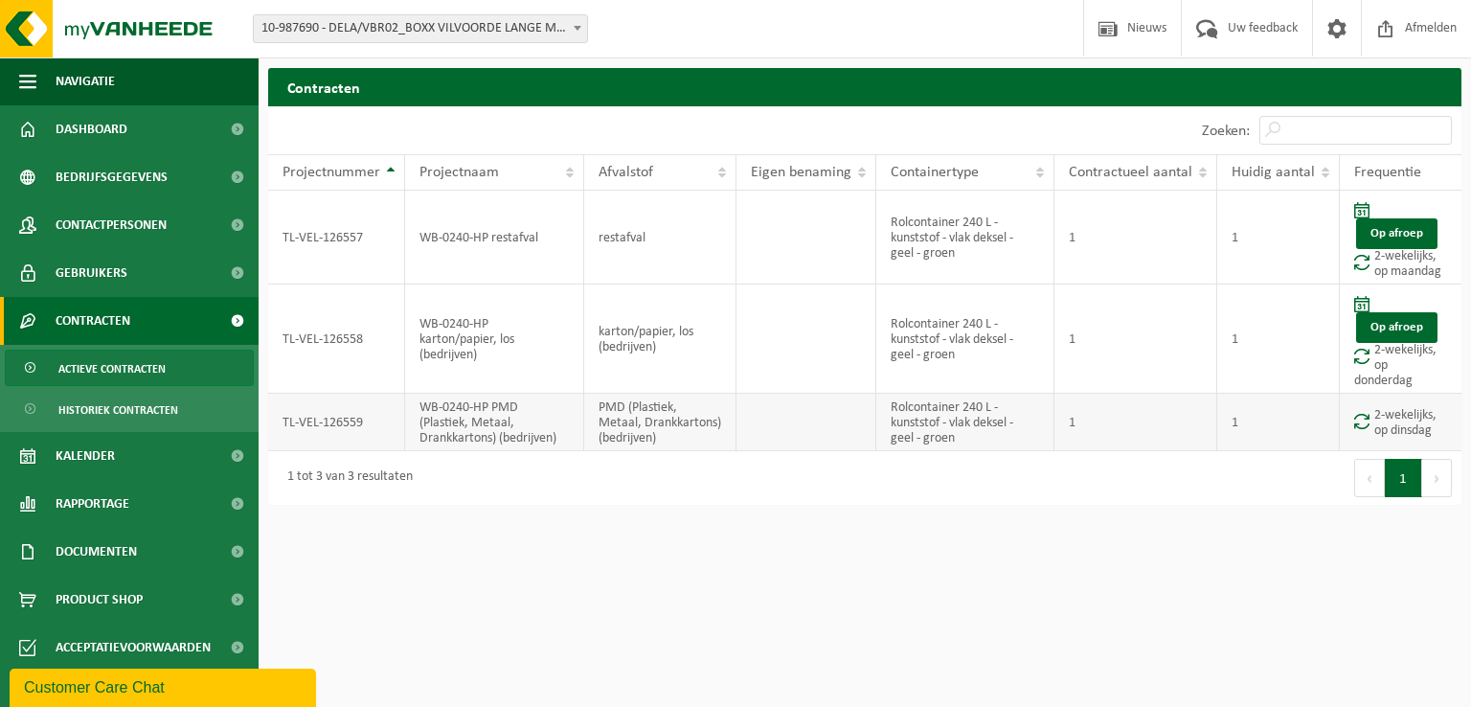
drag, startPoint x: 724, startPoint y: 418, endPoint x: 524, endPoint y: 423, distance: 200.3
click at [722, 418] on td "PMD (Plastiek, Metaal, Drankkartons) (bedrijven)" at bounding box center [660, 422] width 152 height 57
drag, startPoint x: 372, startPoint y: 424, endPoint x: 583, endPoint y: 427, distance: 211.7
click at [584, 428] on tr "TL-VEL-126559 WB-0240-HP PMD (Plastiek, Metaal, Drankkartons) (bedrijven) PMD (…" at bounding box center [864, 422] width 1193 height 57
click at [314, 20] on span "10-987690 - DELA/VBR02_BOXX VILVOORDE LANGE MOLENSSTRAAT - [GEOGRAPHIC_DATA]" at bounding box center [420, 28] width 333 height 27
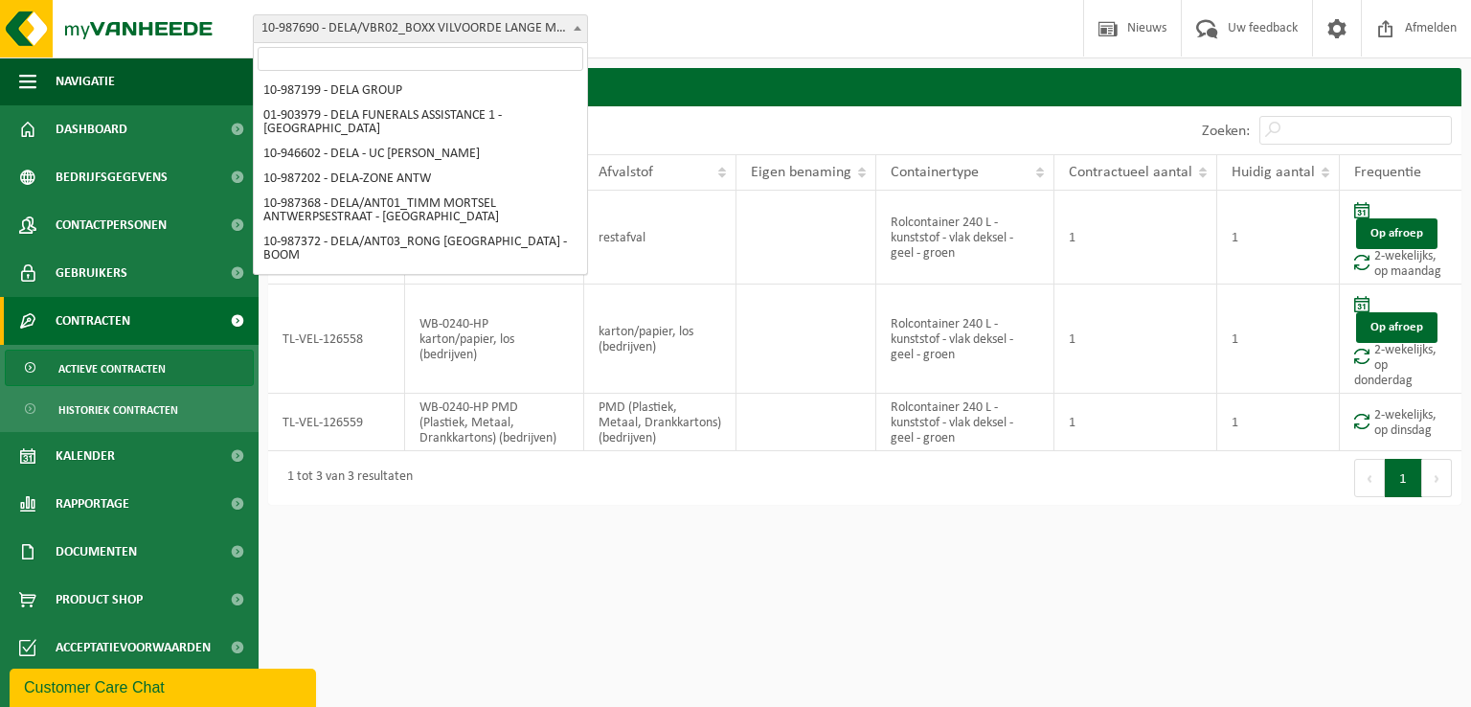
scroll to position [2069, 0]
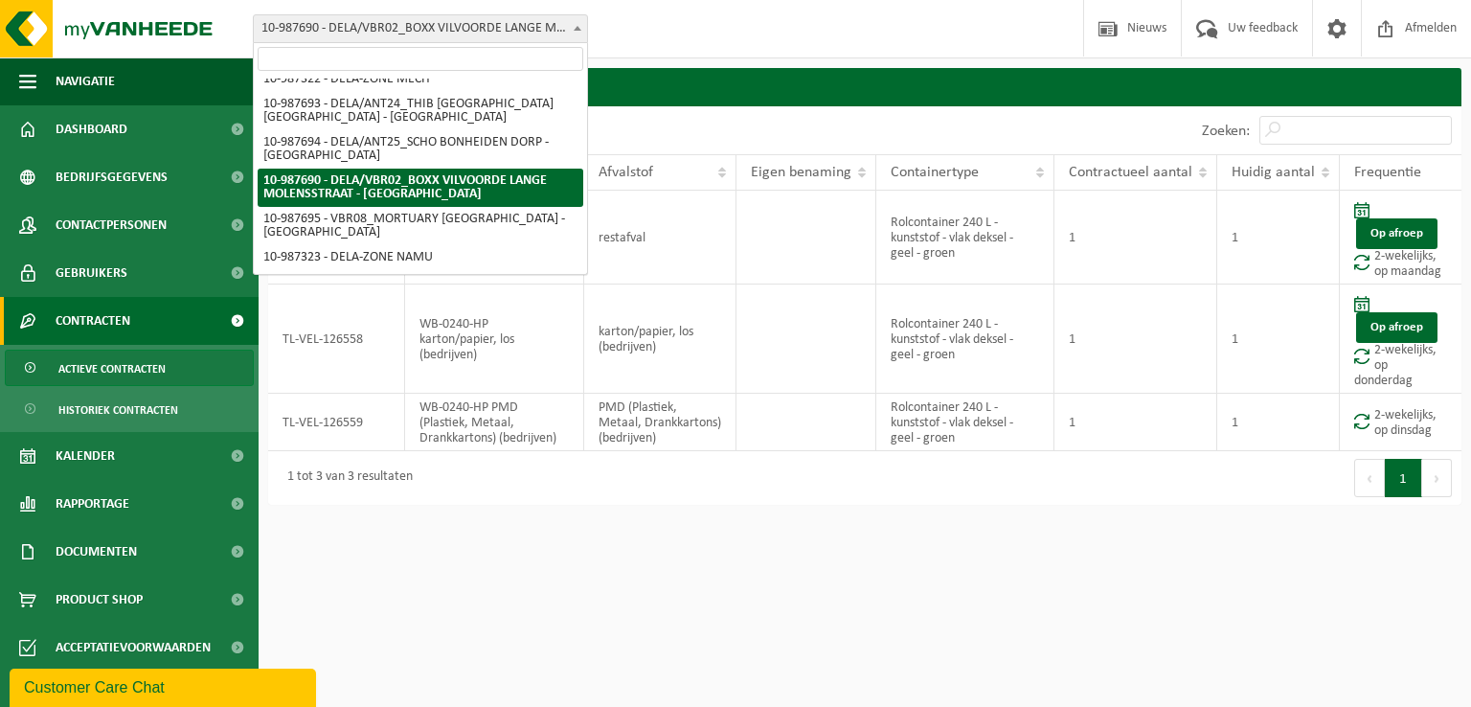
click at [953, 595] on html "Vestiging: 10-987199 - DELA GROUP 01-903979 - DELA FUNERALS ASSISTANCE 1 - [GEO…" at bounding box center [735, 353] width 1471 height 707
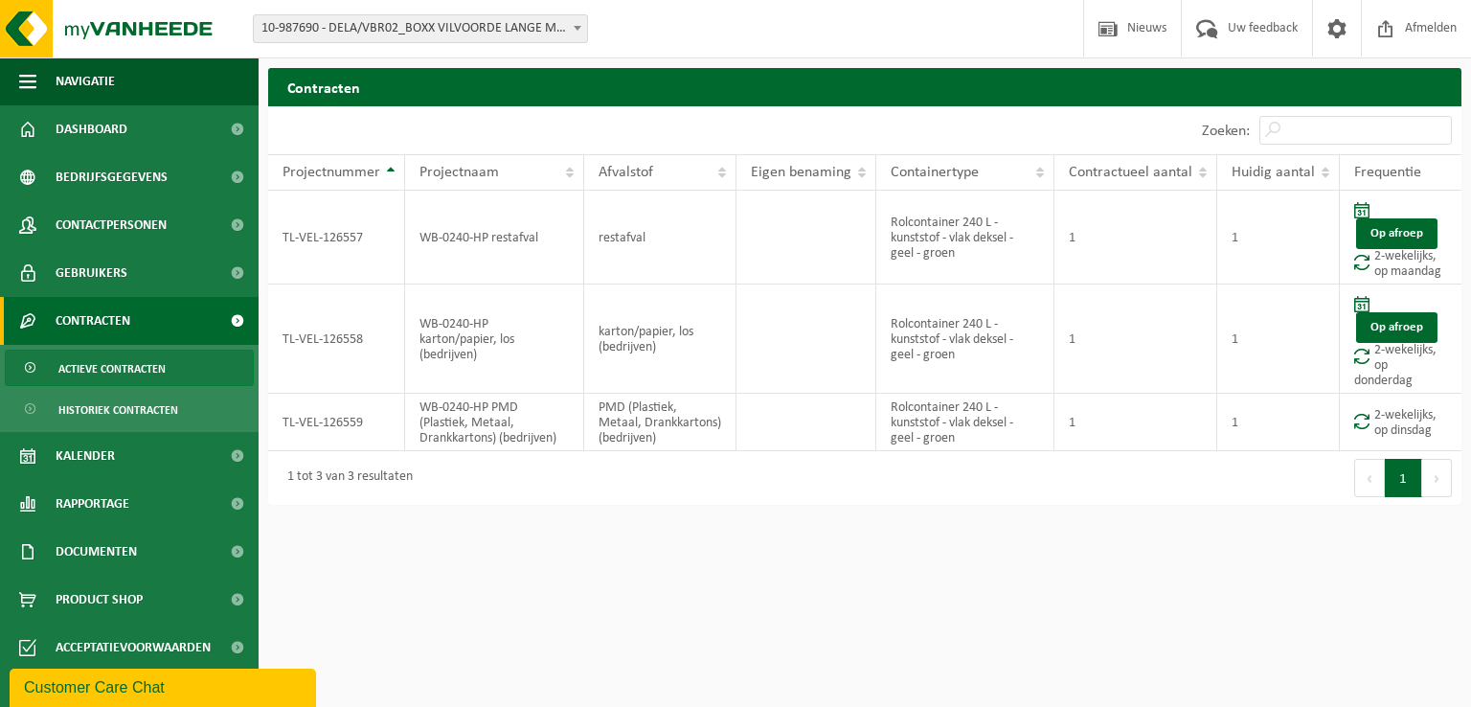
drag, startPoint x: 270, startPoint y: 30, endPoint x: 432, endPoint y: 35, distance: 162.0
click at [432, 35] on span "10-987690 - DELA/VBR02_BOXX VILVOORDE LANGE MOLENSSTRAAT - [GEOGRAPHIC_DATA]" at bounding box center [420, 28] width 333 height 27
drag, startPoint x: 432, startPoint y: 35, endPoint x: 623, endPoint y: 525, distance: 525.2
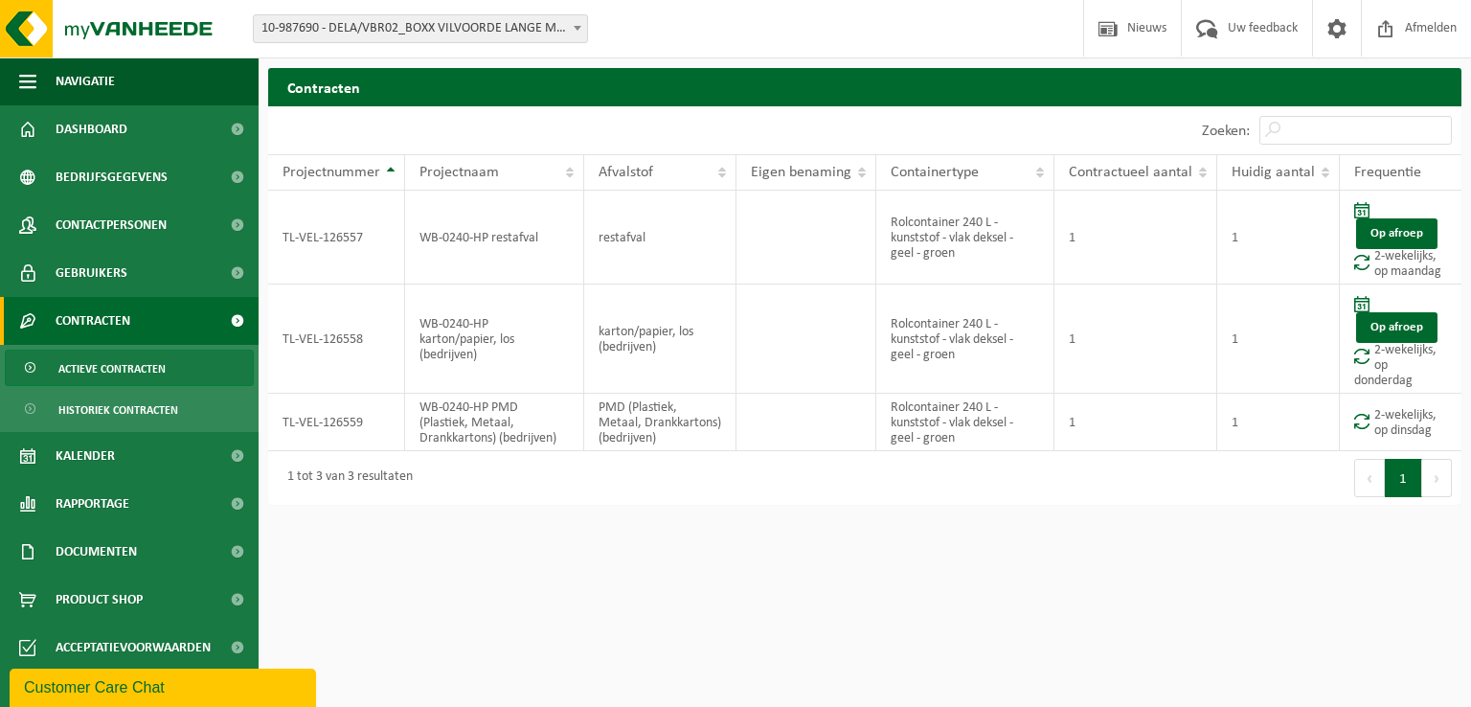
click at [614, 579] on html "Vestiging: 10-987199 - DELA GROUP 01-903979 - DELA FUNERALS ASSISTANCE 1 - [GEO…" at bounding box center [735, 353] width 1471 height 707
click at [576, 35] on span at bounding box center [577, 27] width 19 height 25
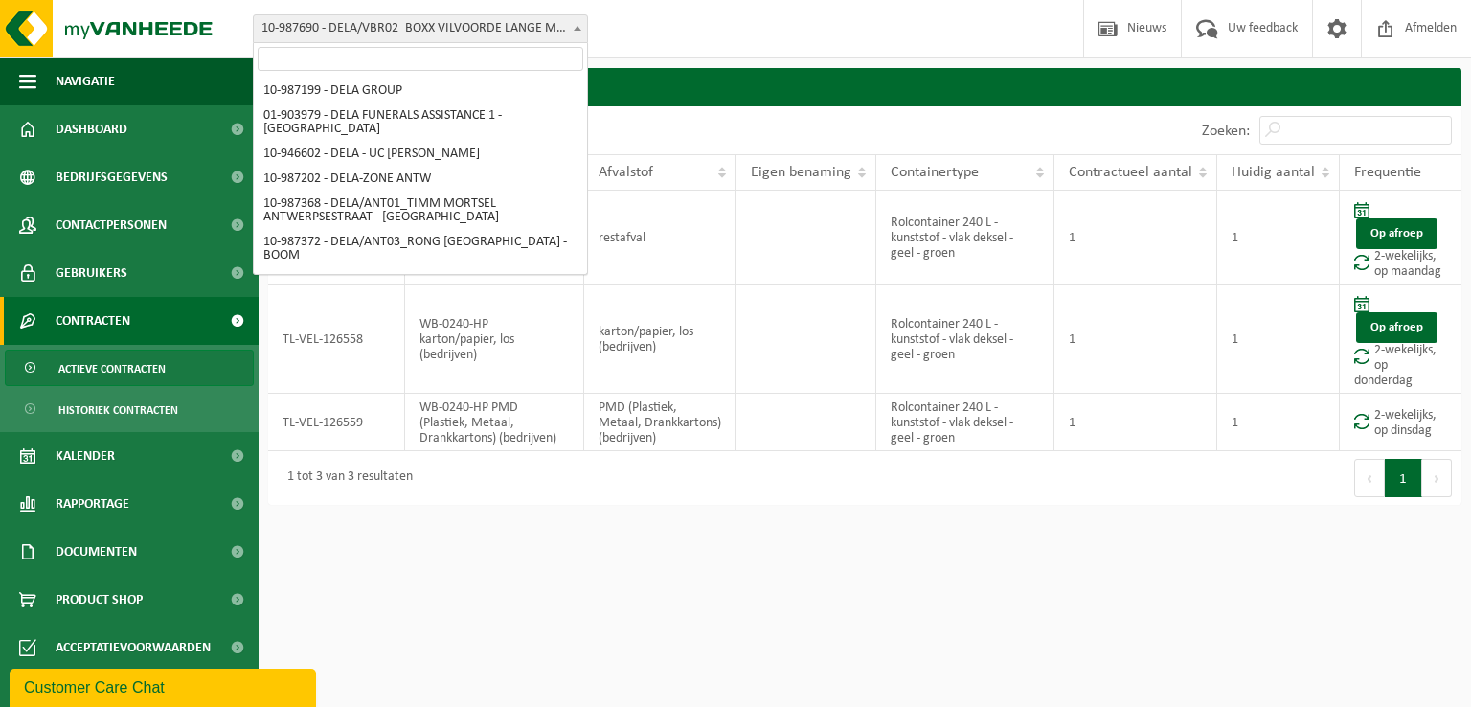
scroll to position [2094, 0]
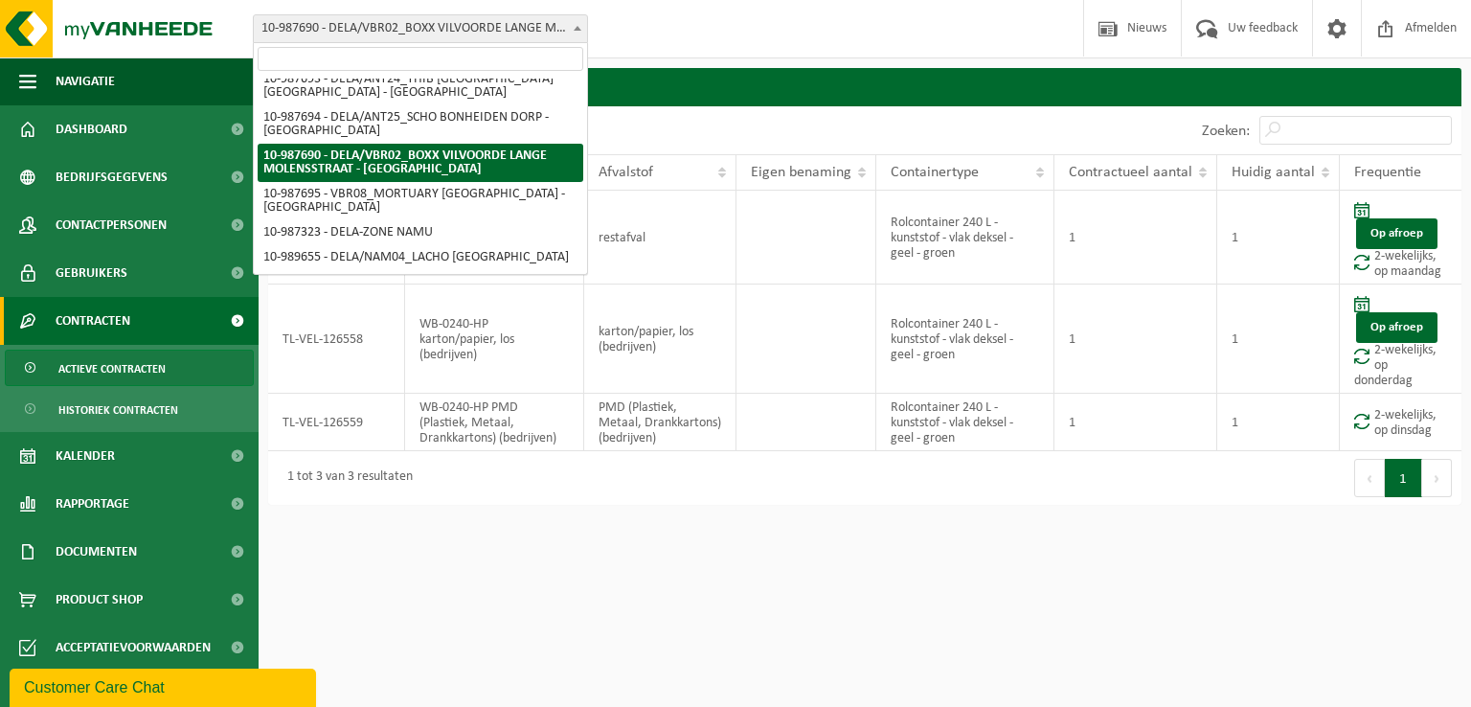
drag, startPoint x: 552, startPoint y: 140, endPoint x: 394, endPoint y: 143, distance: 158.1
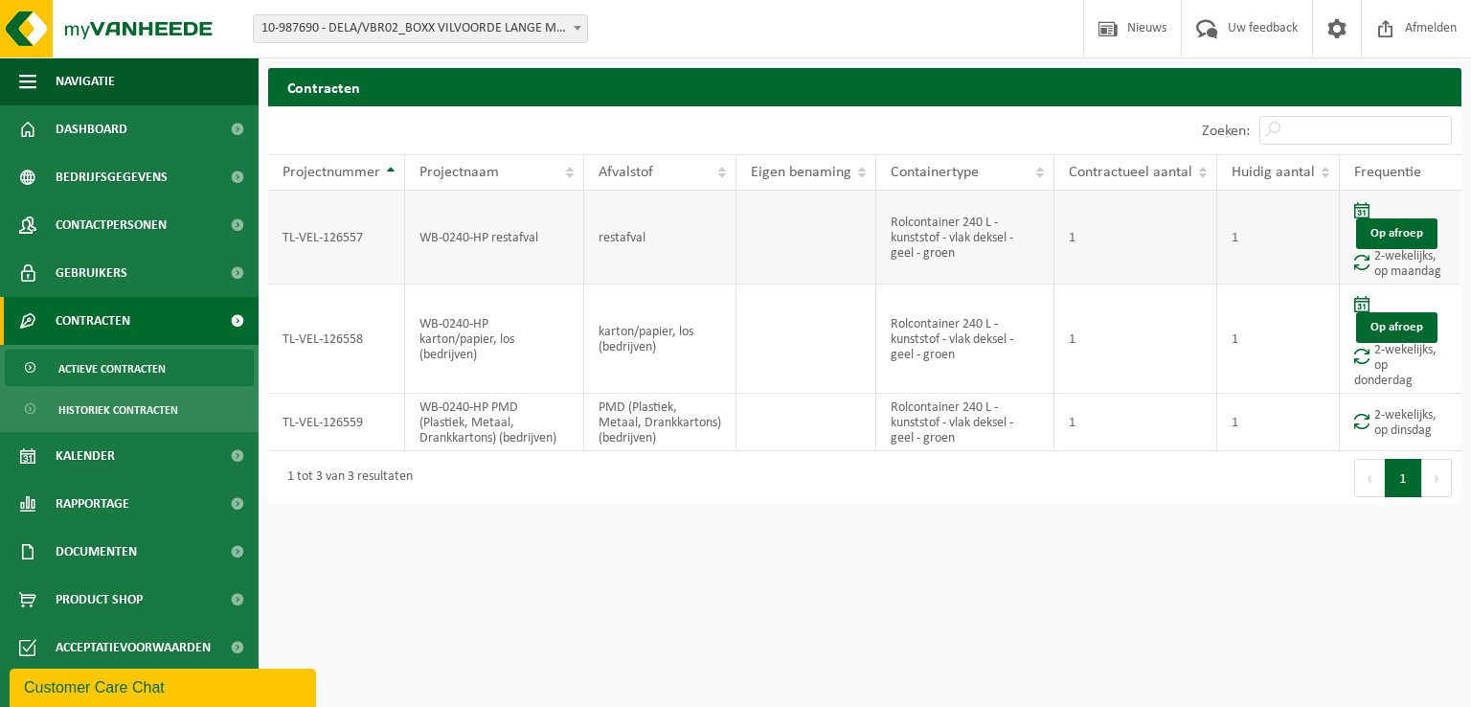
click at [911, 227] on td "Rolcontainer 240 L - kunststof - vlak deksel - geel - groen" at bounding box center [965, 238] width 178 height 94
